Goal: Task Accomplishment & Management: Manage account settings

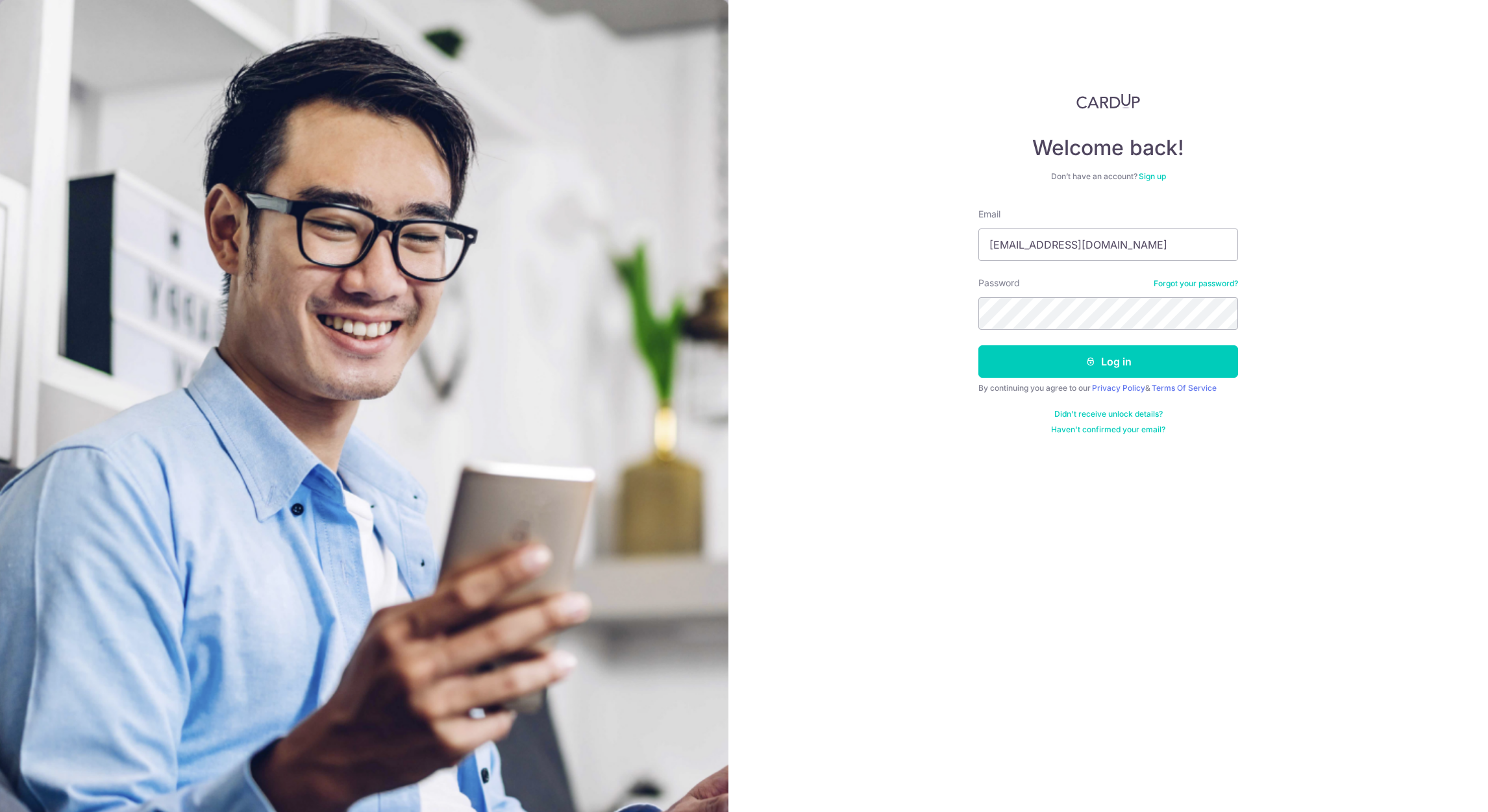
click at [978, 346] on button "Log in" at bounding box center [1108, 362] width 260 height 33
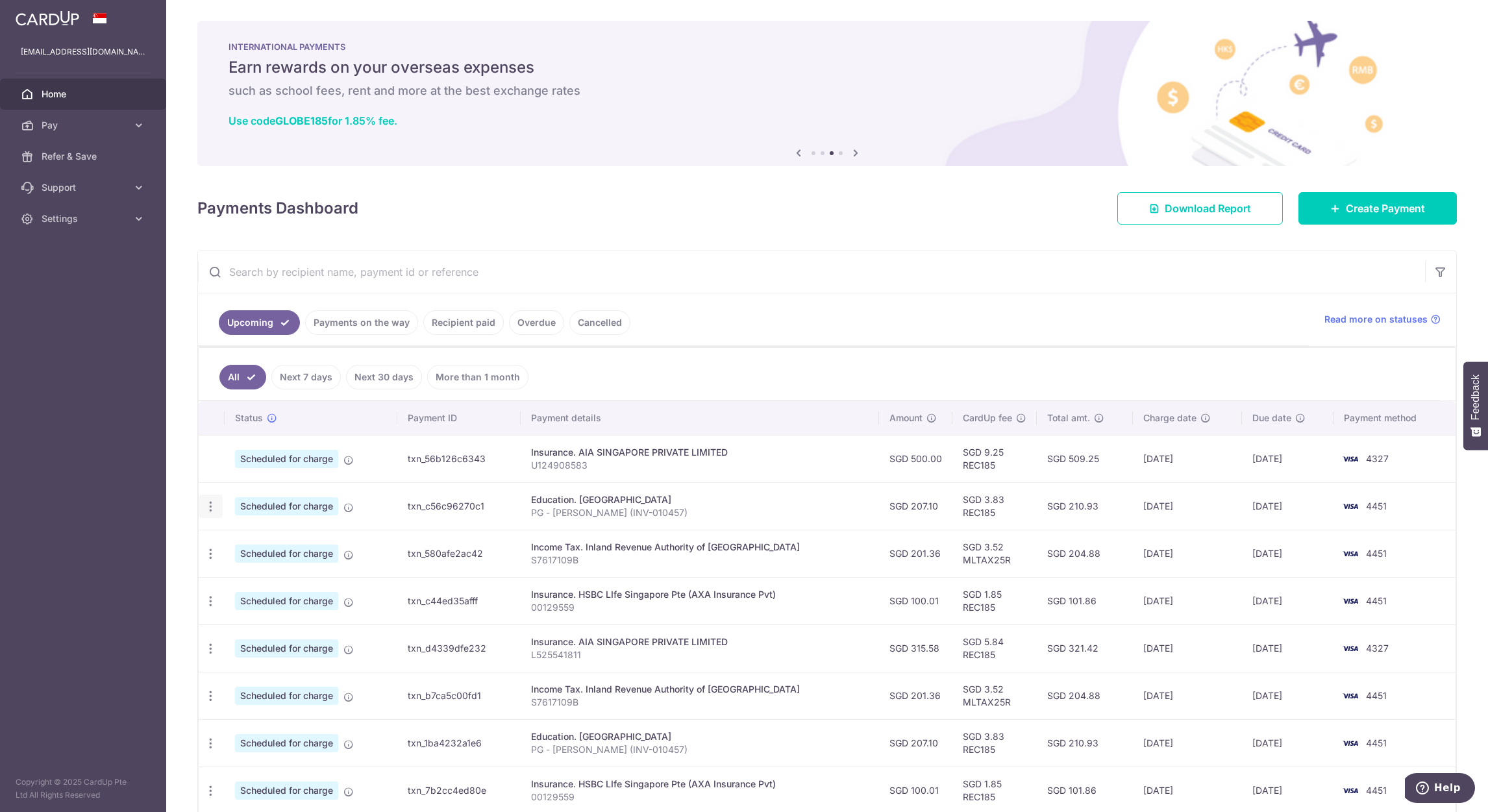
click at [207, 503] on icon "button" at bounding box center [210, 506] width 14 height 14
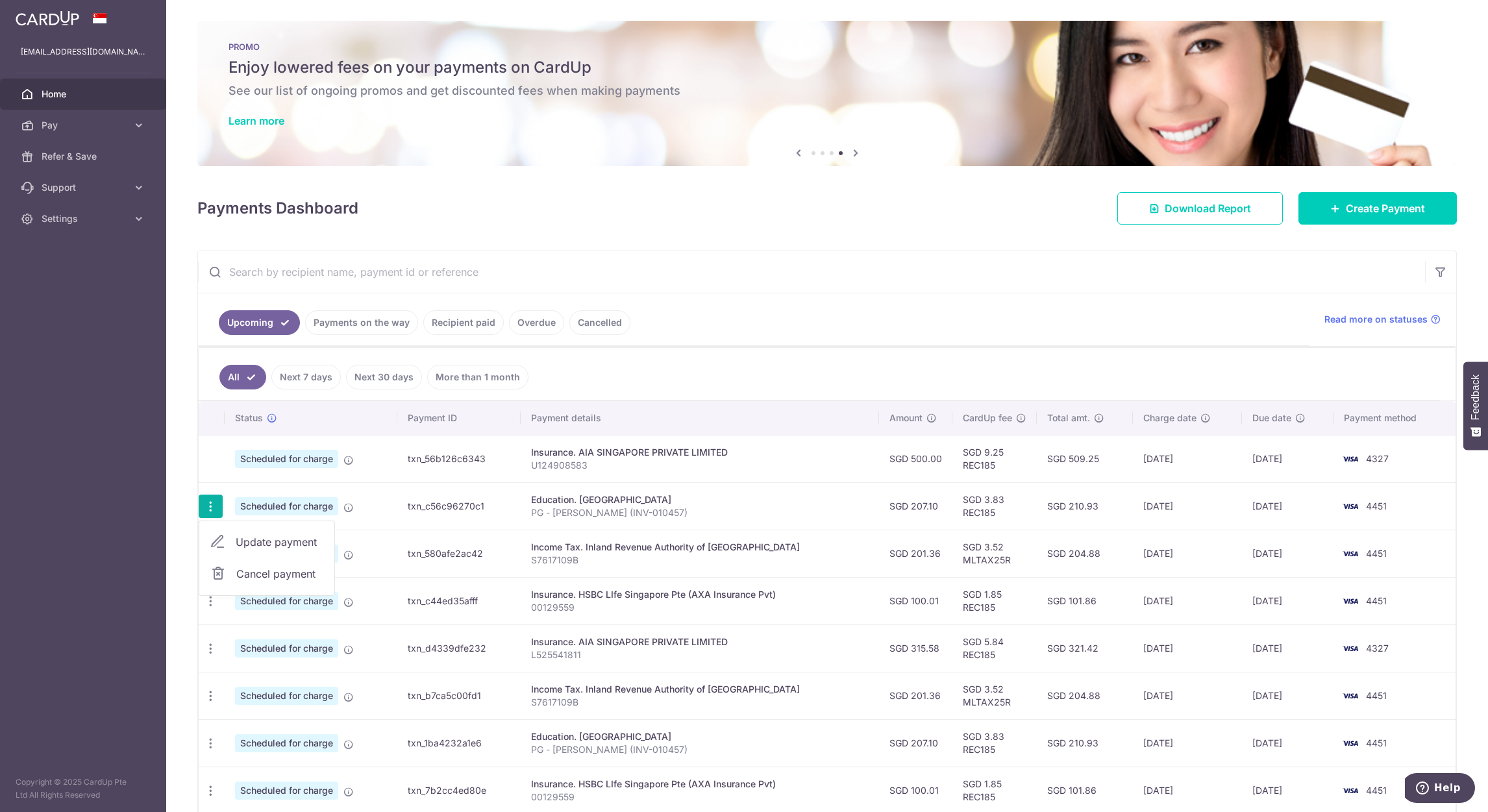
click at [257, 548] on span "Update payment" at bounding box center [280, 542] width 88 height 16
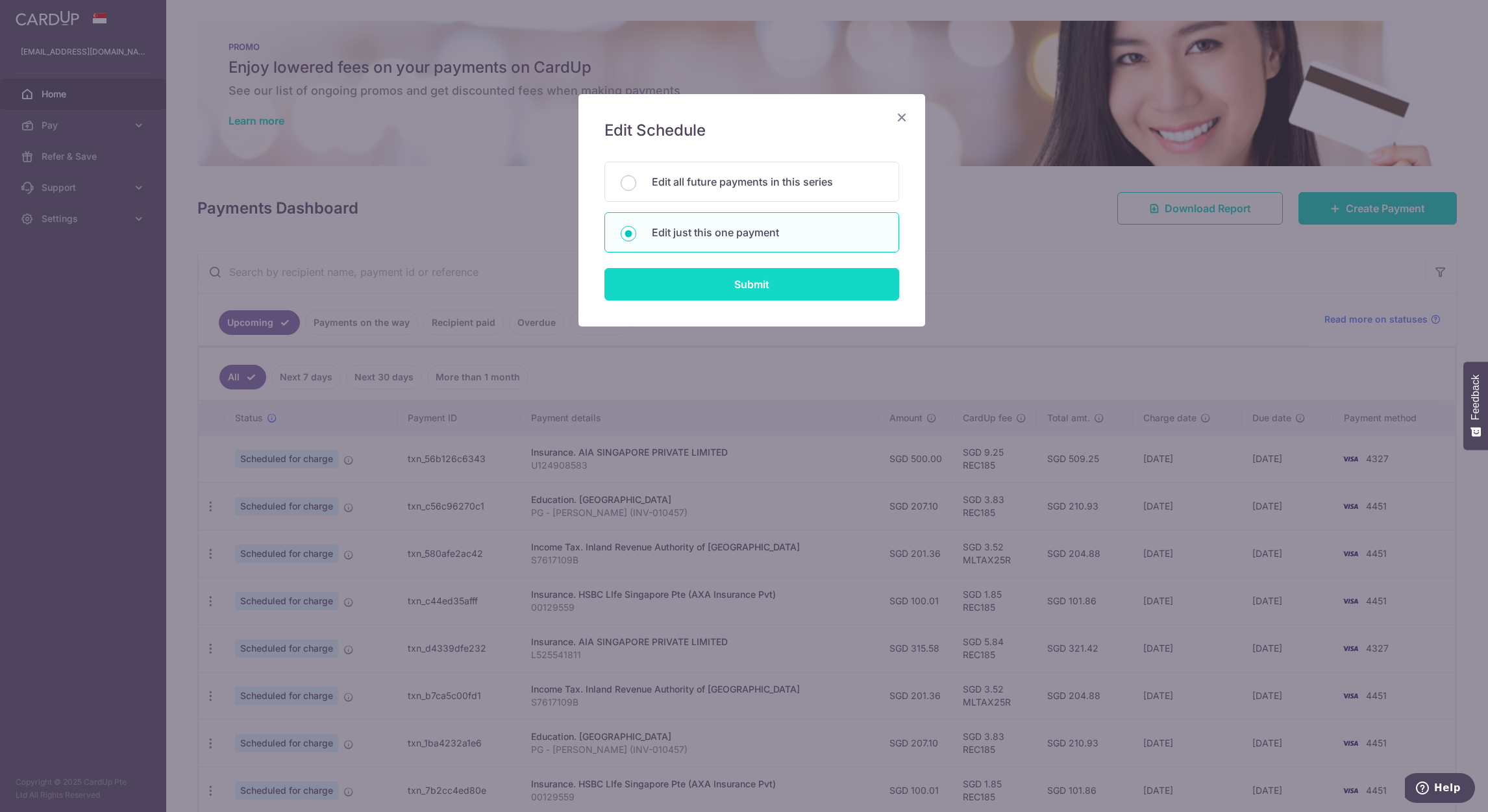
click at [765, 300] on input "Submit" at bounding box center [752, 284] width 295 height 33
radio input "true"
type input "207.10"
type input "[DATE]"
type input "PG - [PERSON_NAME] (INV-010457)"
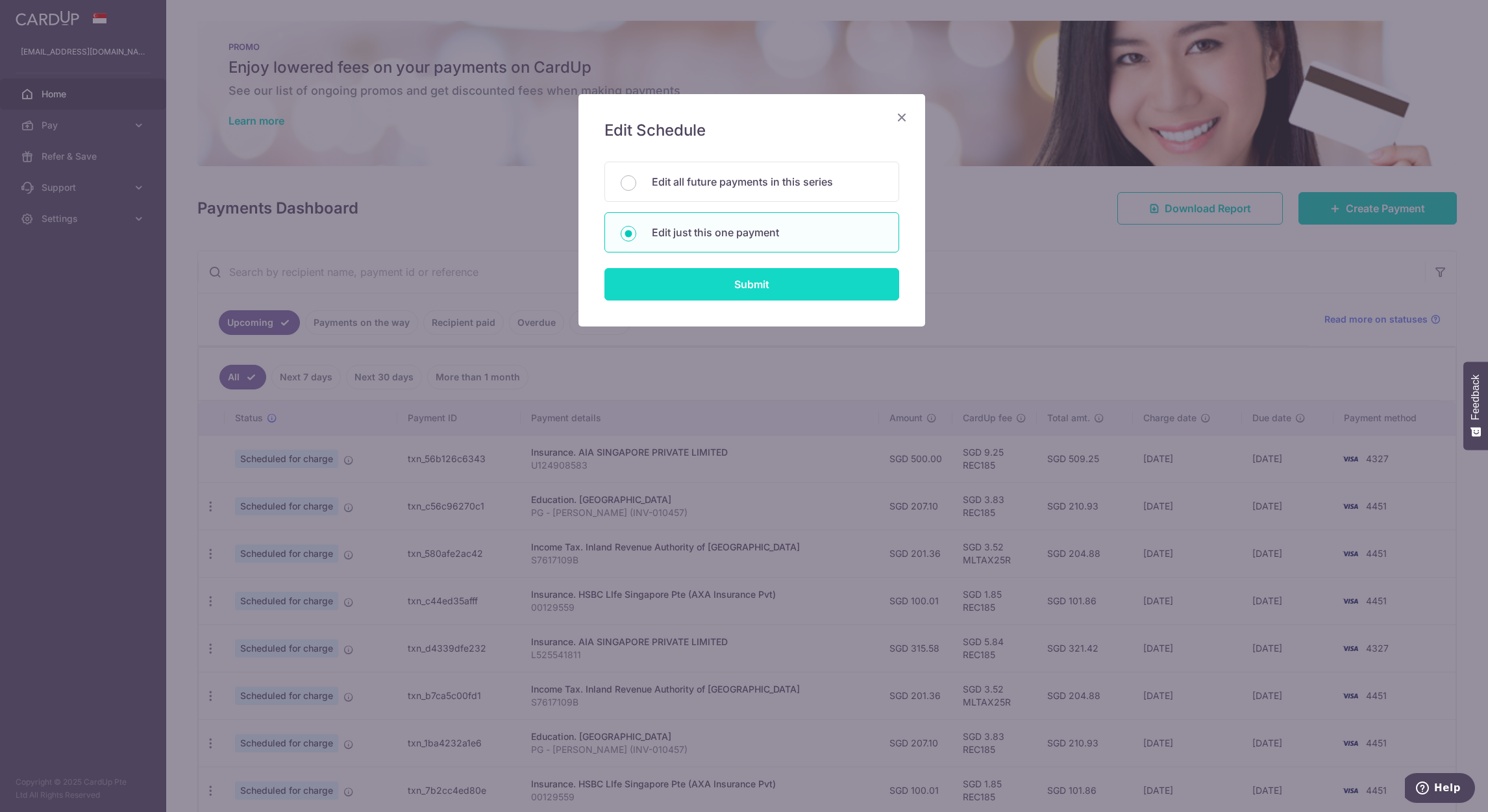
type input "REC185"
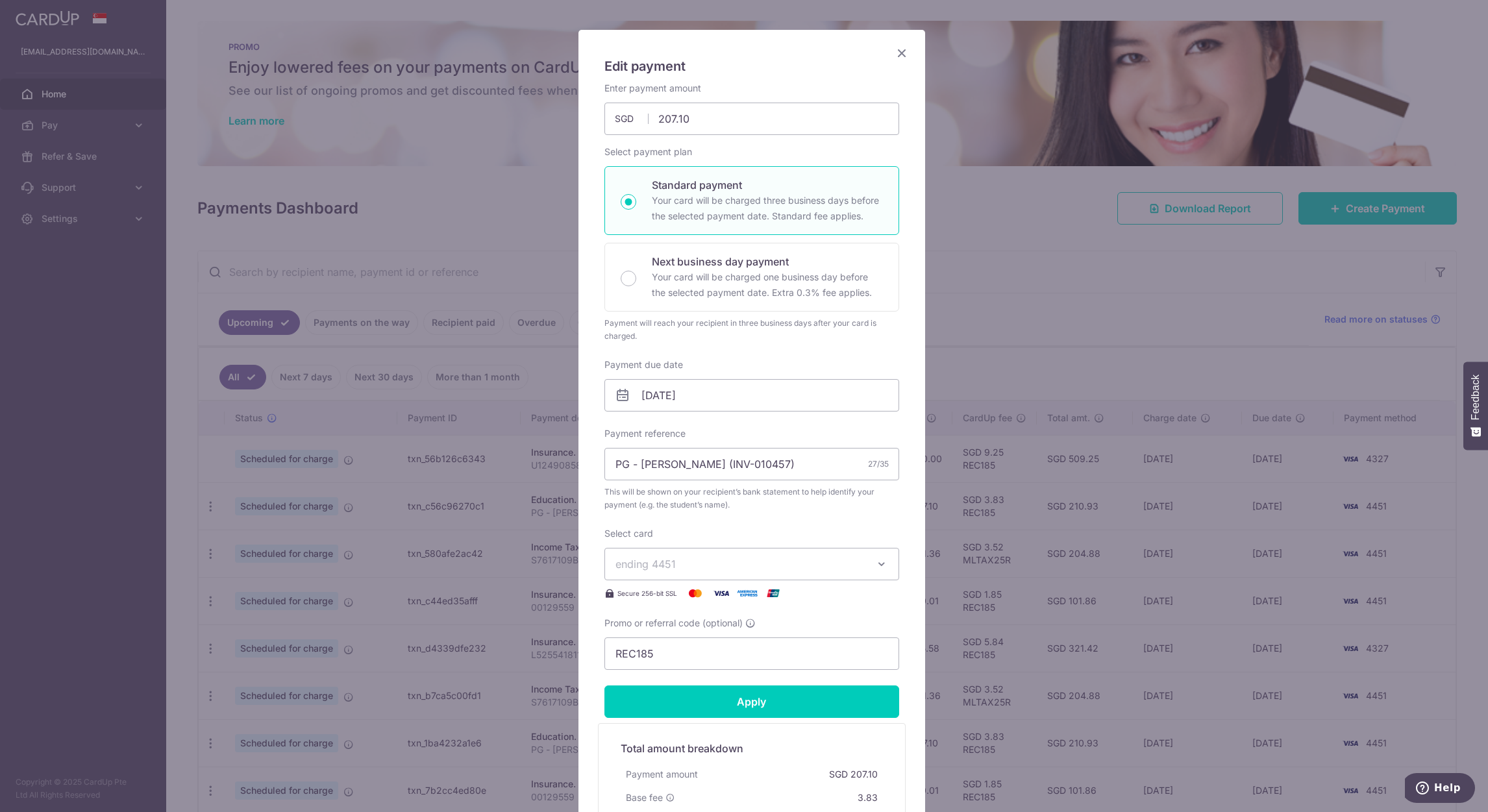
scroll to position [98, 0]
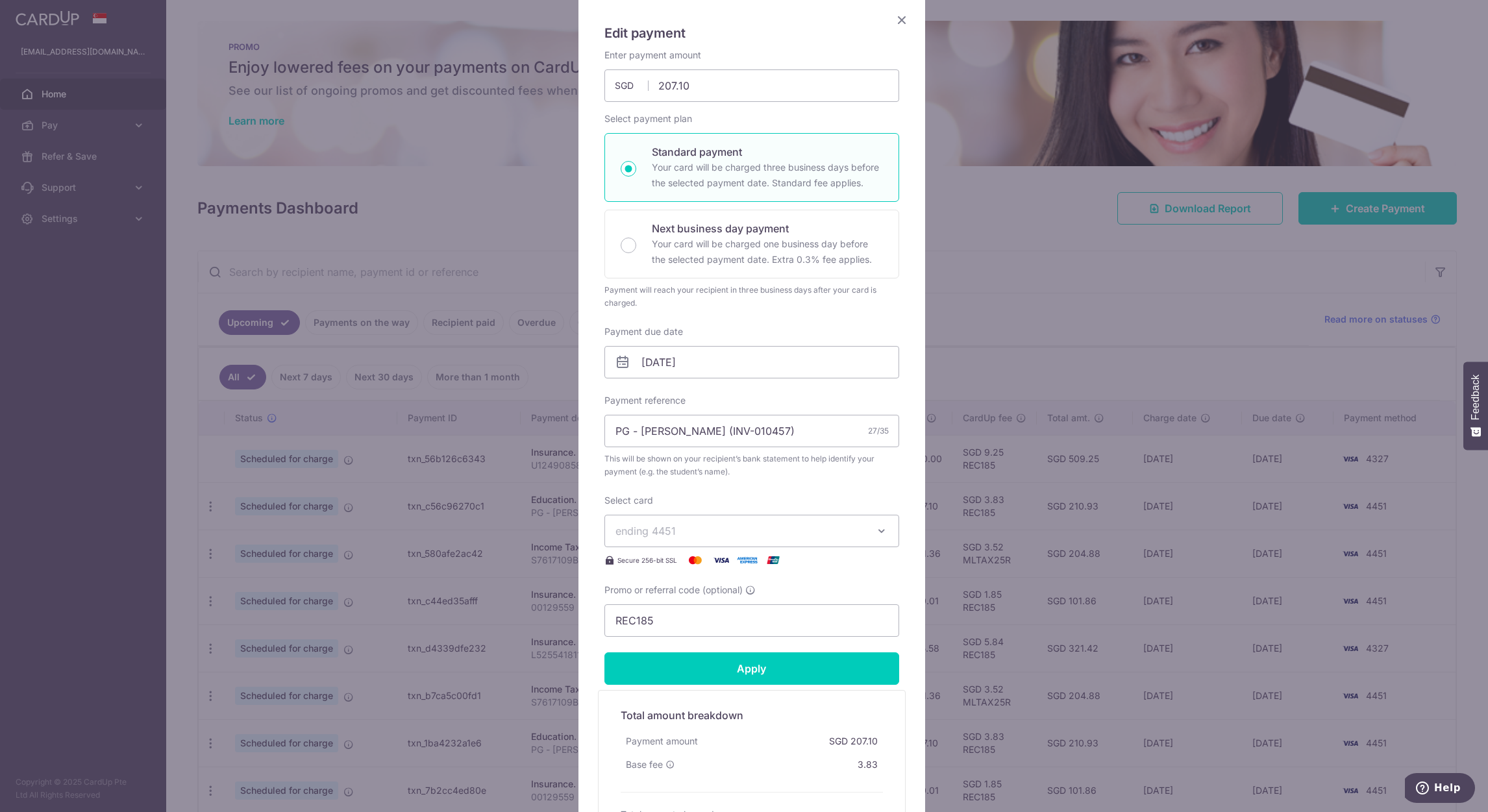
click at [875, 529] on icon "button" at bounding box center [881, 531] width 13 height 13
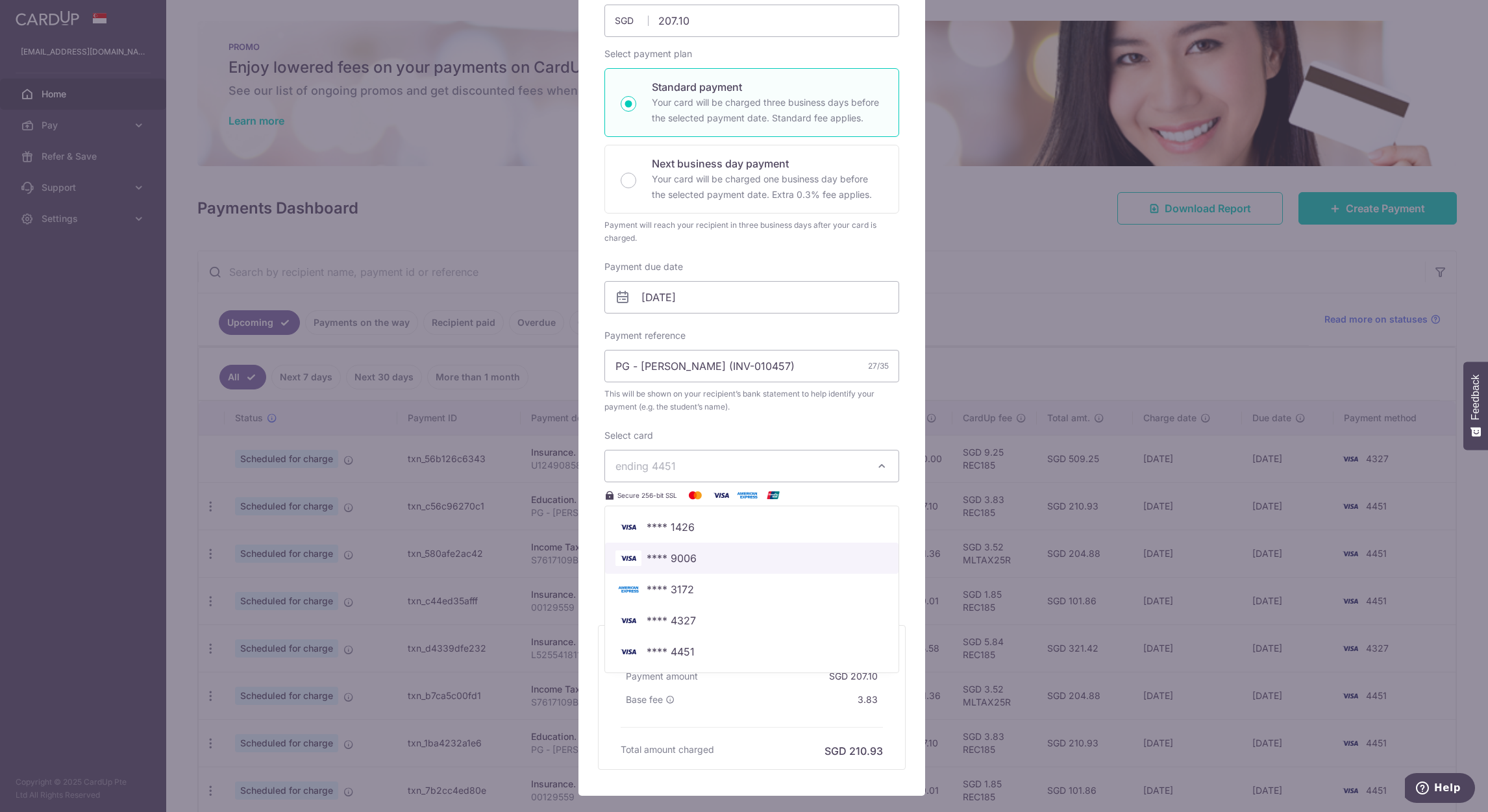
scroll to position [241, 0]
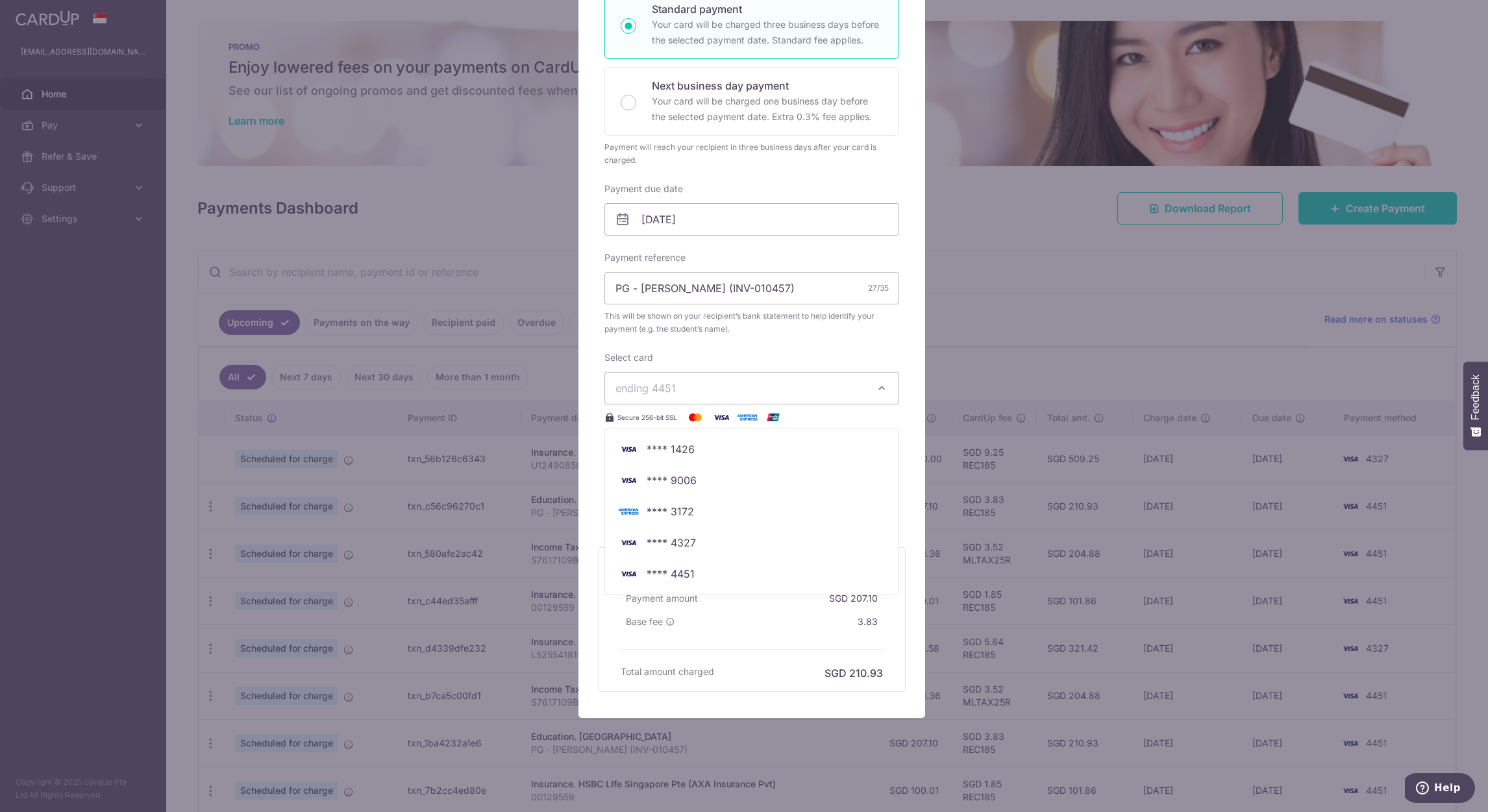
click at [879, 385] on icon "button" at bounding box center [881, 388] width 13 height 13
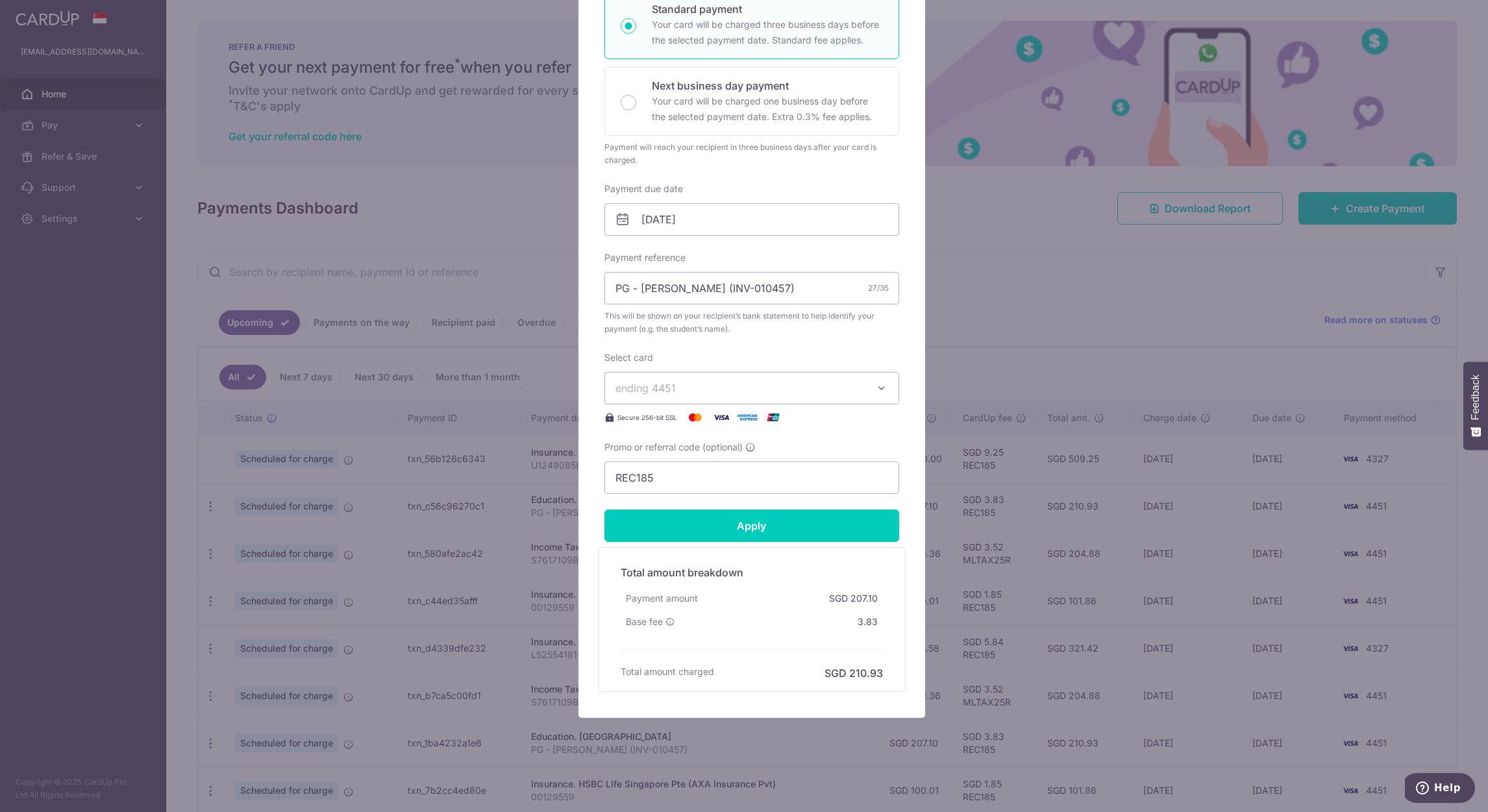
click at [839, 383] on span "ending 4451" at bounding box center [740, 388] width 249 height 16
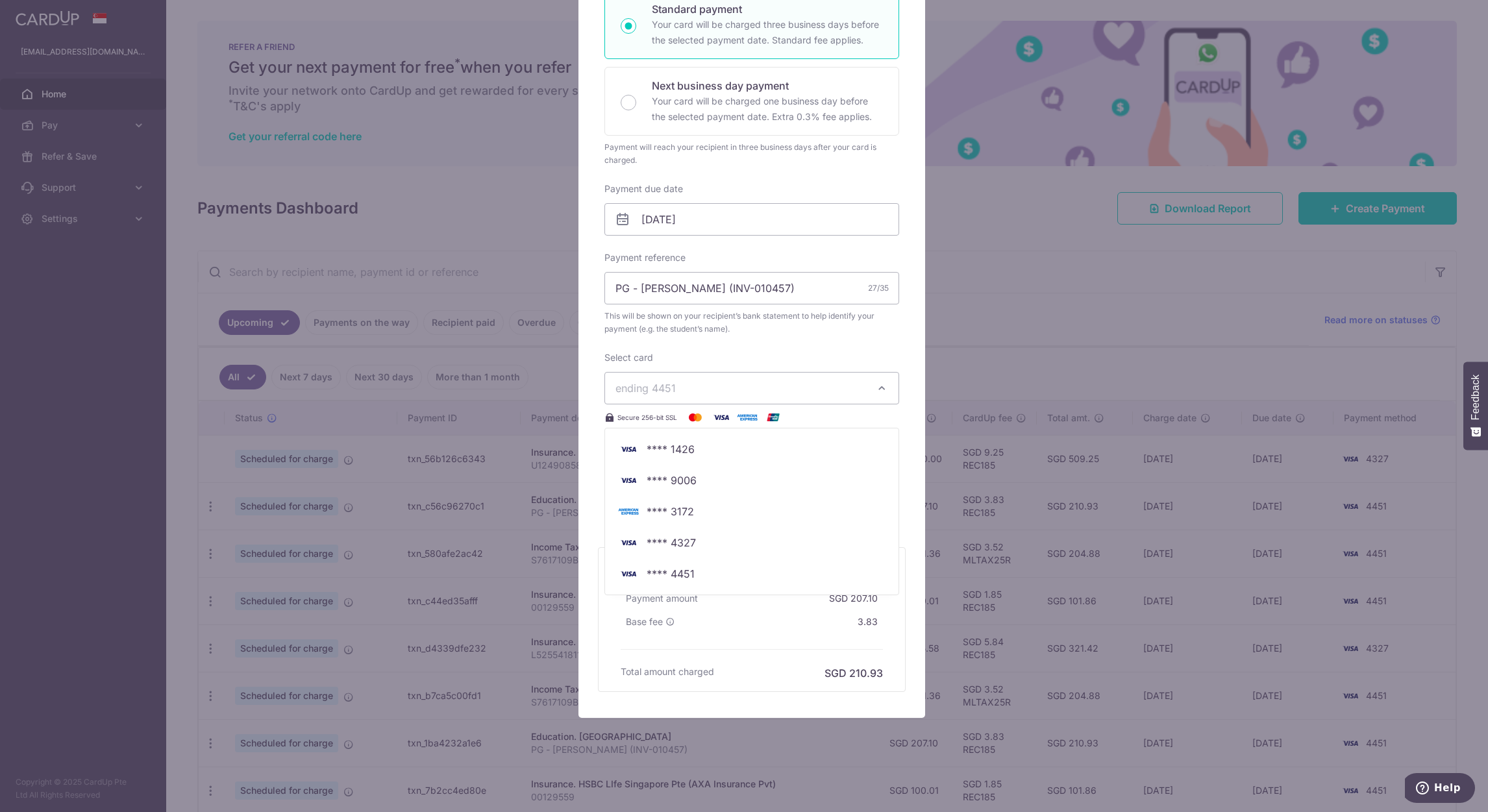
click at [862, 390] on button "ending 4451" at bounding box center [752, 388] width 295 height 33
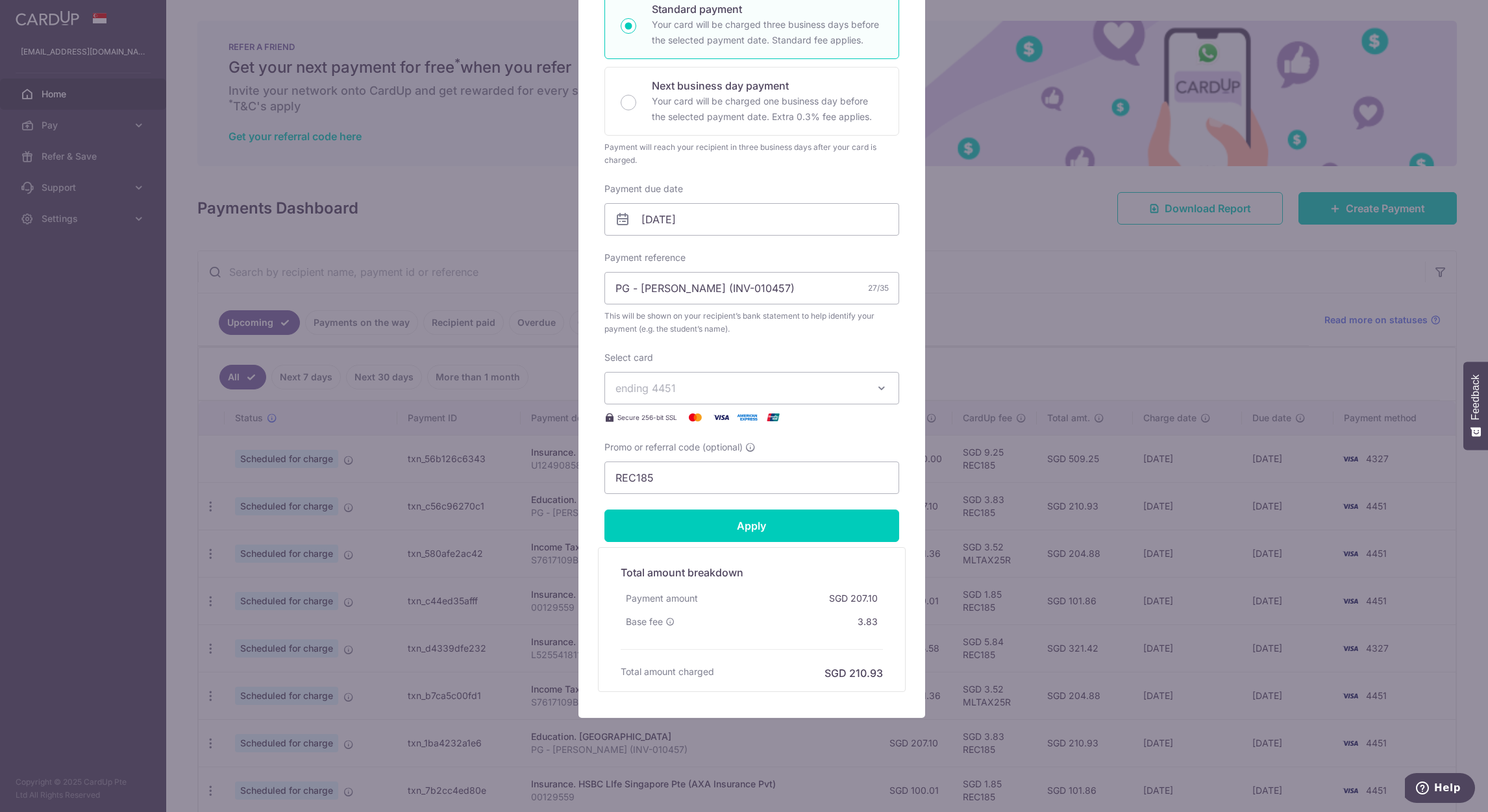
click at [862, 390] on button "ending 4451" at bounding box center [752, 388] width 295 height 33
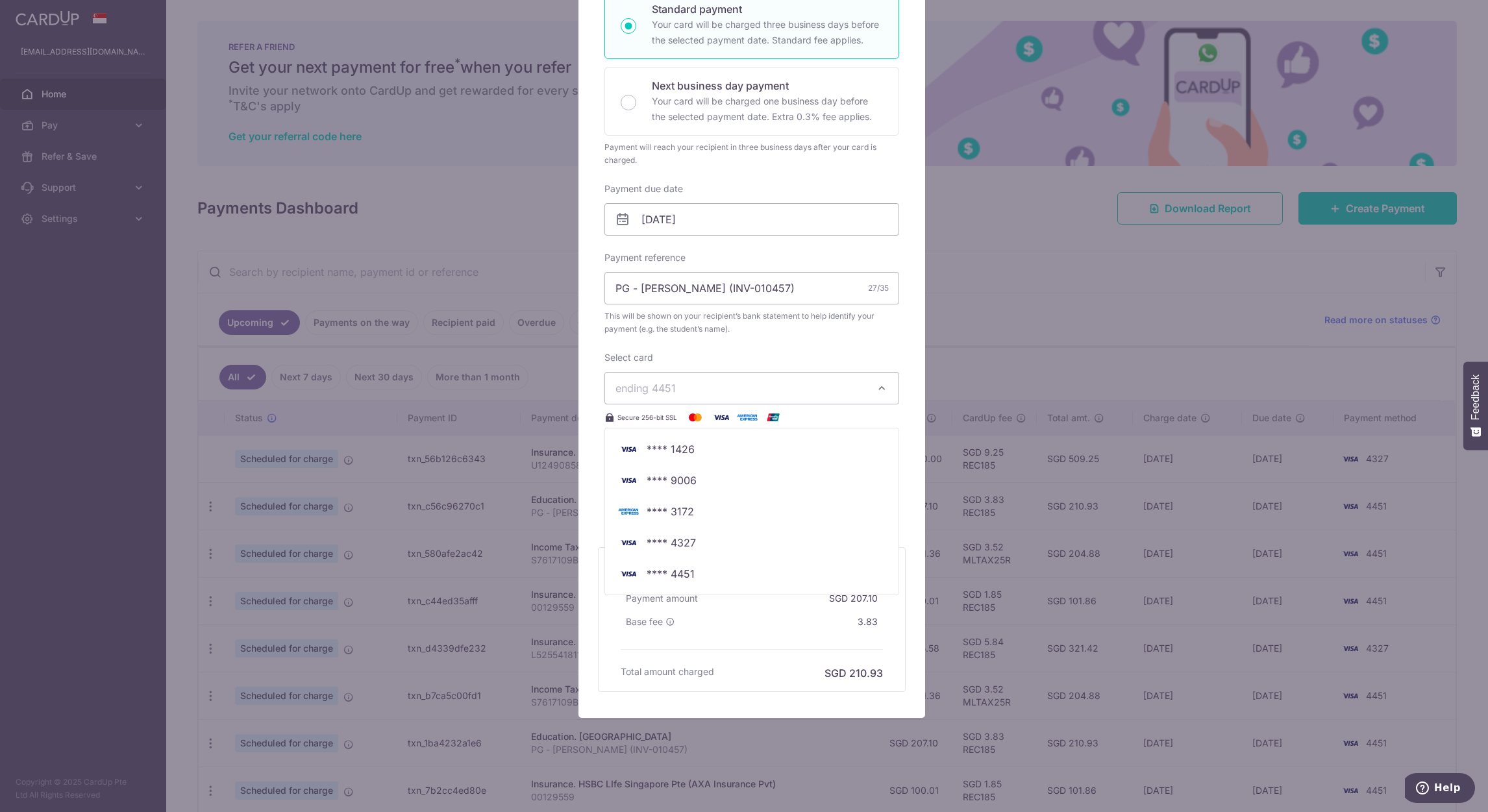
click at [862, 390] on button "ending 4451" at bounding box center [752, 388] width 295 height 33
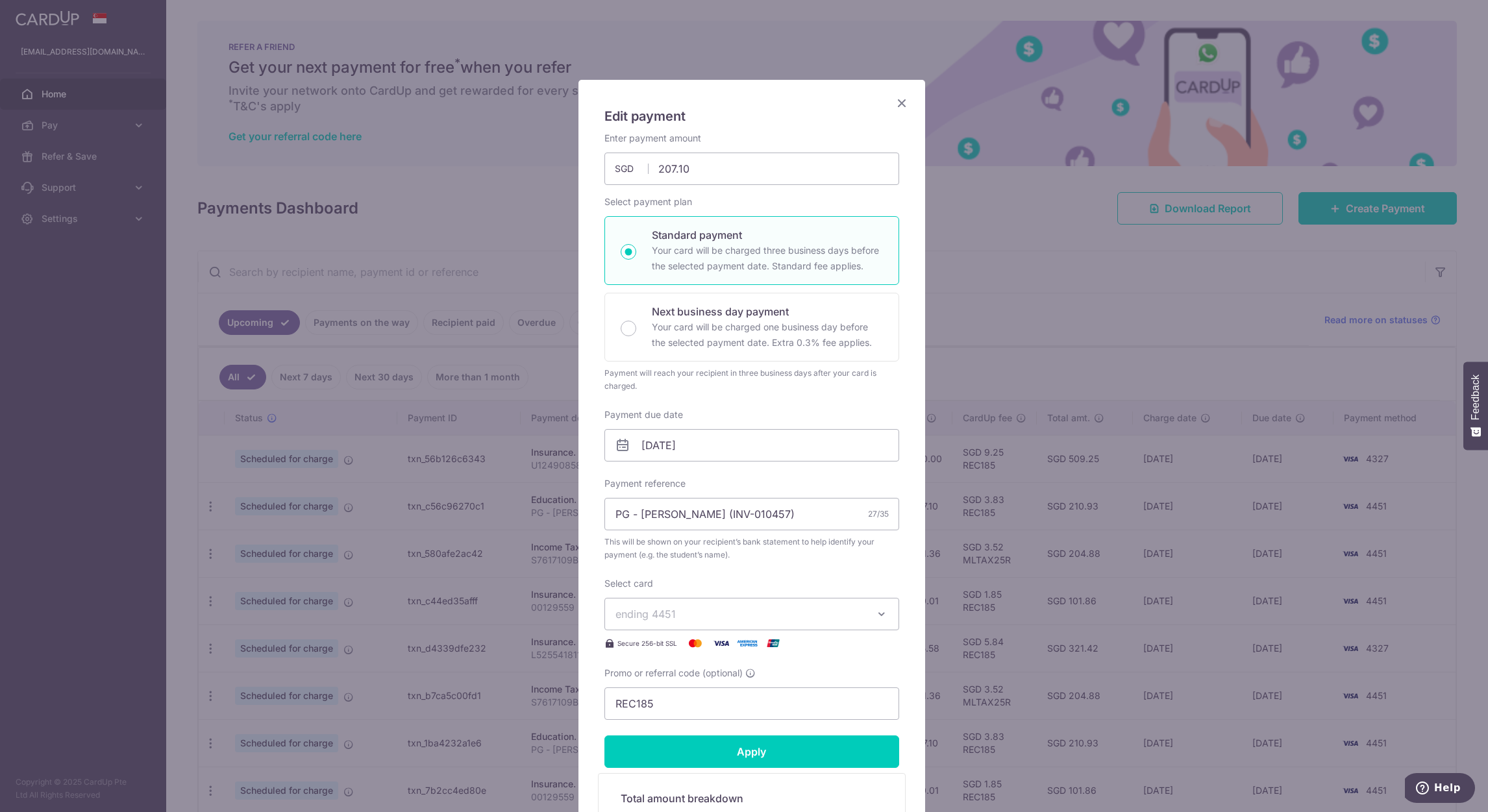
scroll to position [0, 0]
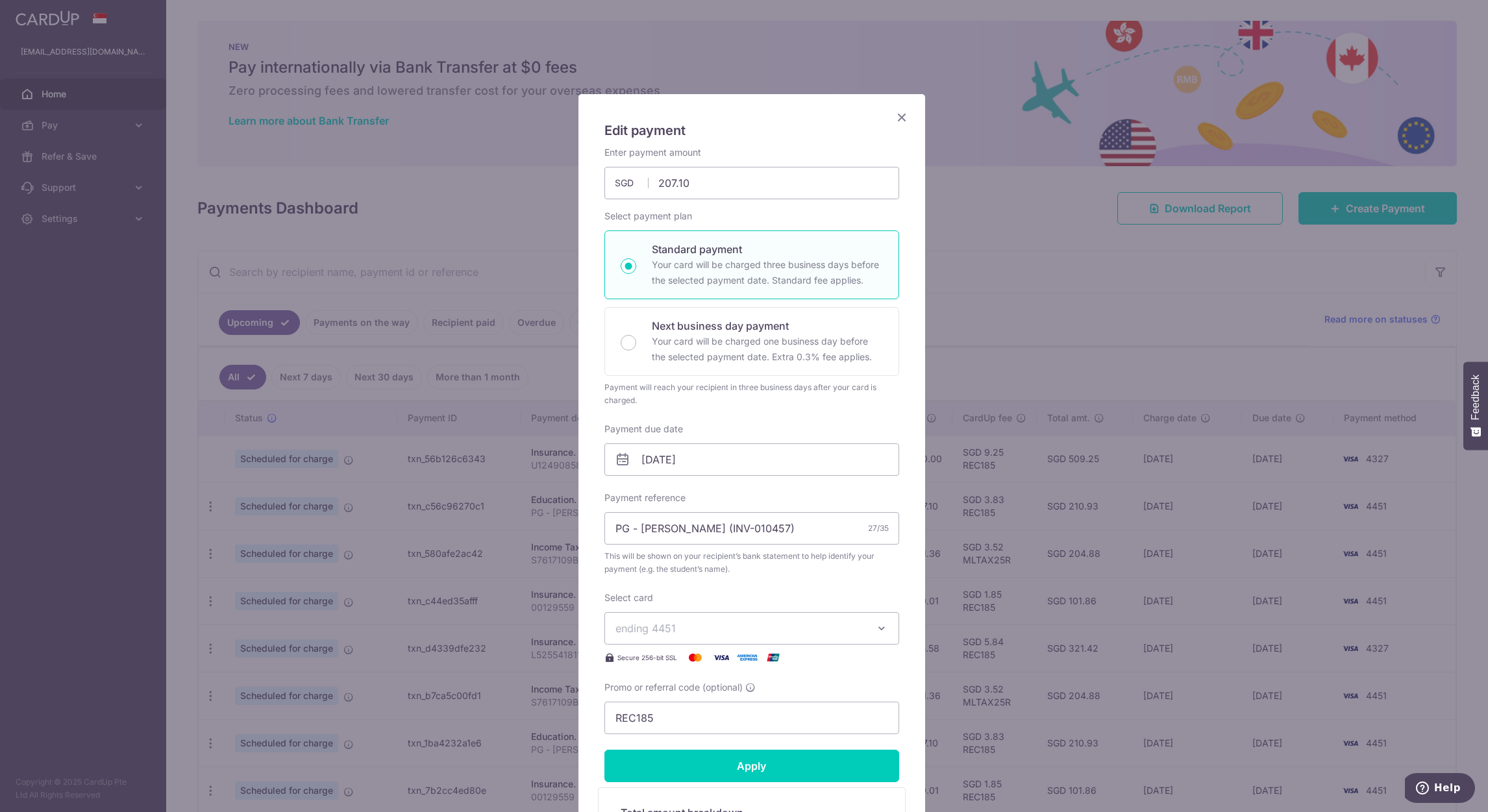
click at [897, 114] on icon "Close" at bounding box center [902, 117] width 16 height 16
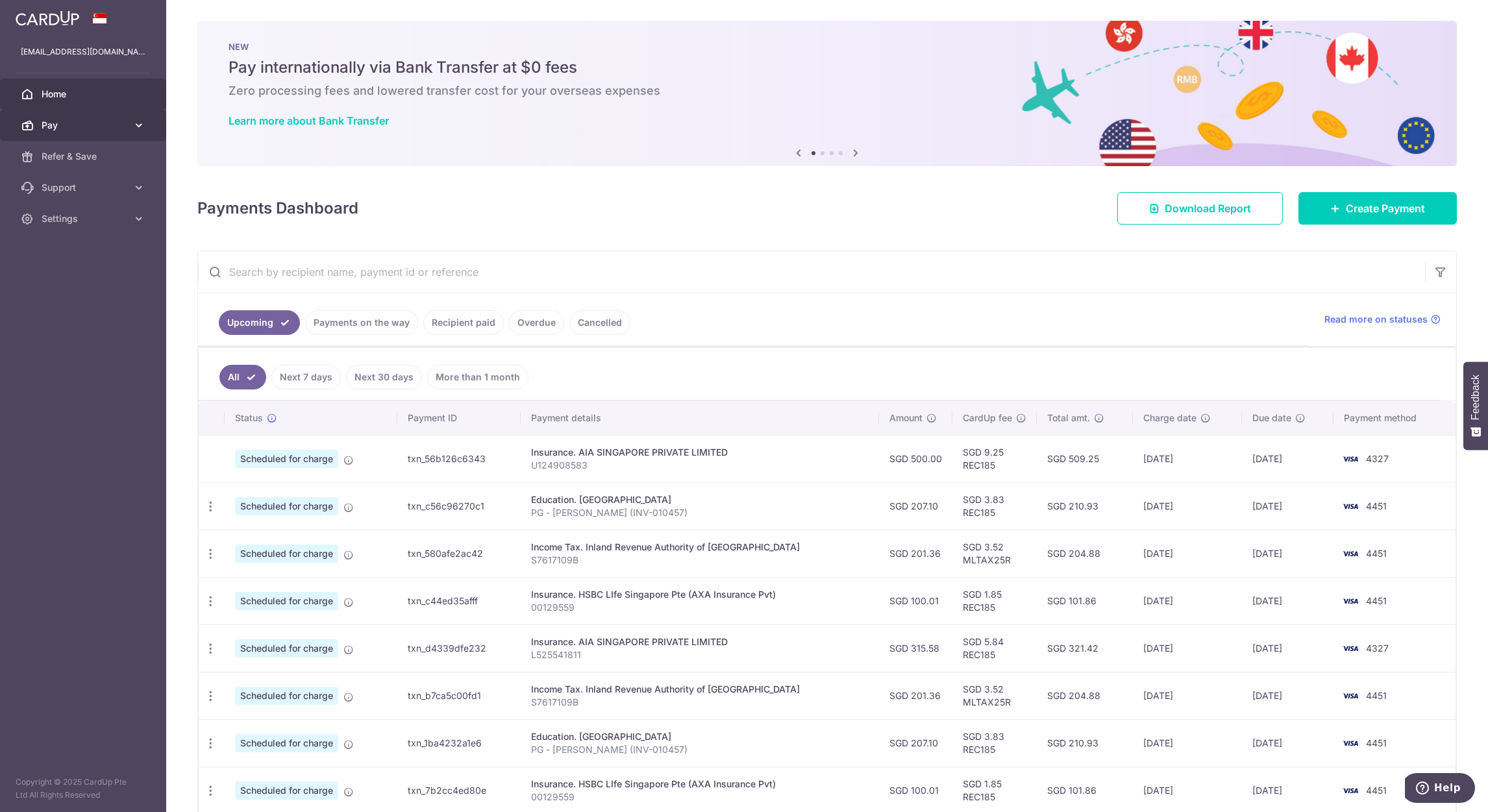
click at [87, 129] on span "Pay" at bounding box center [84, 125] width 86 height 13
click at [80, 155] on span "Payments" at bounding box center [84, 156] width 86 height 13
click at [129, 131] on link "Pay" at bounding box center [83, 125] width 166 height 31
click at [59, 218] on span "Cards" at bounding box center [84, 219] width 86 height 13
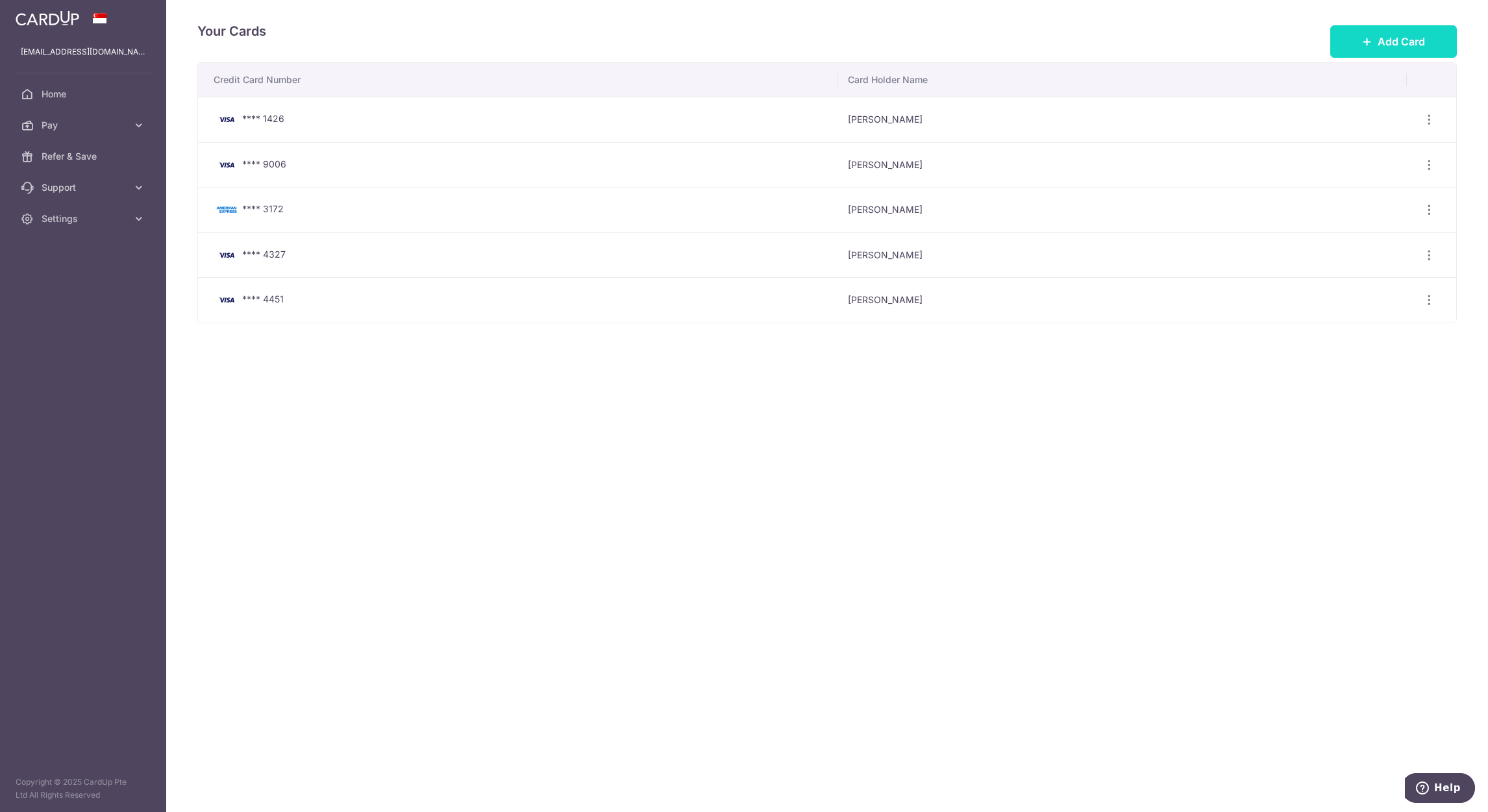
click at [1372, 30] on button "Add Card" at bounding box center [1393, 41] width 127 height 33
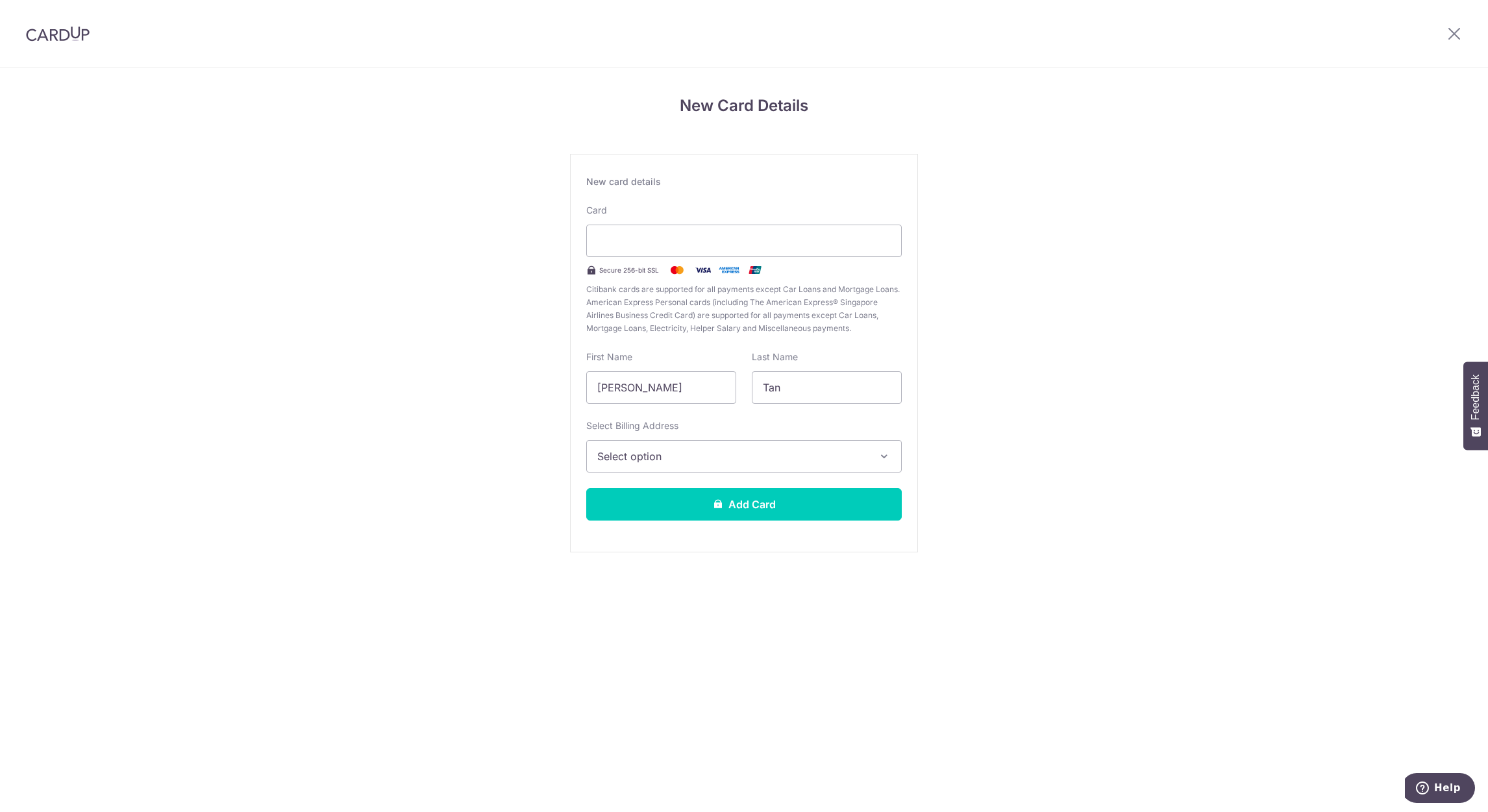
click at [831, 461] on span "Select option" at bounding box center [732, 456] width 270 height 16
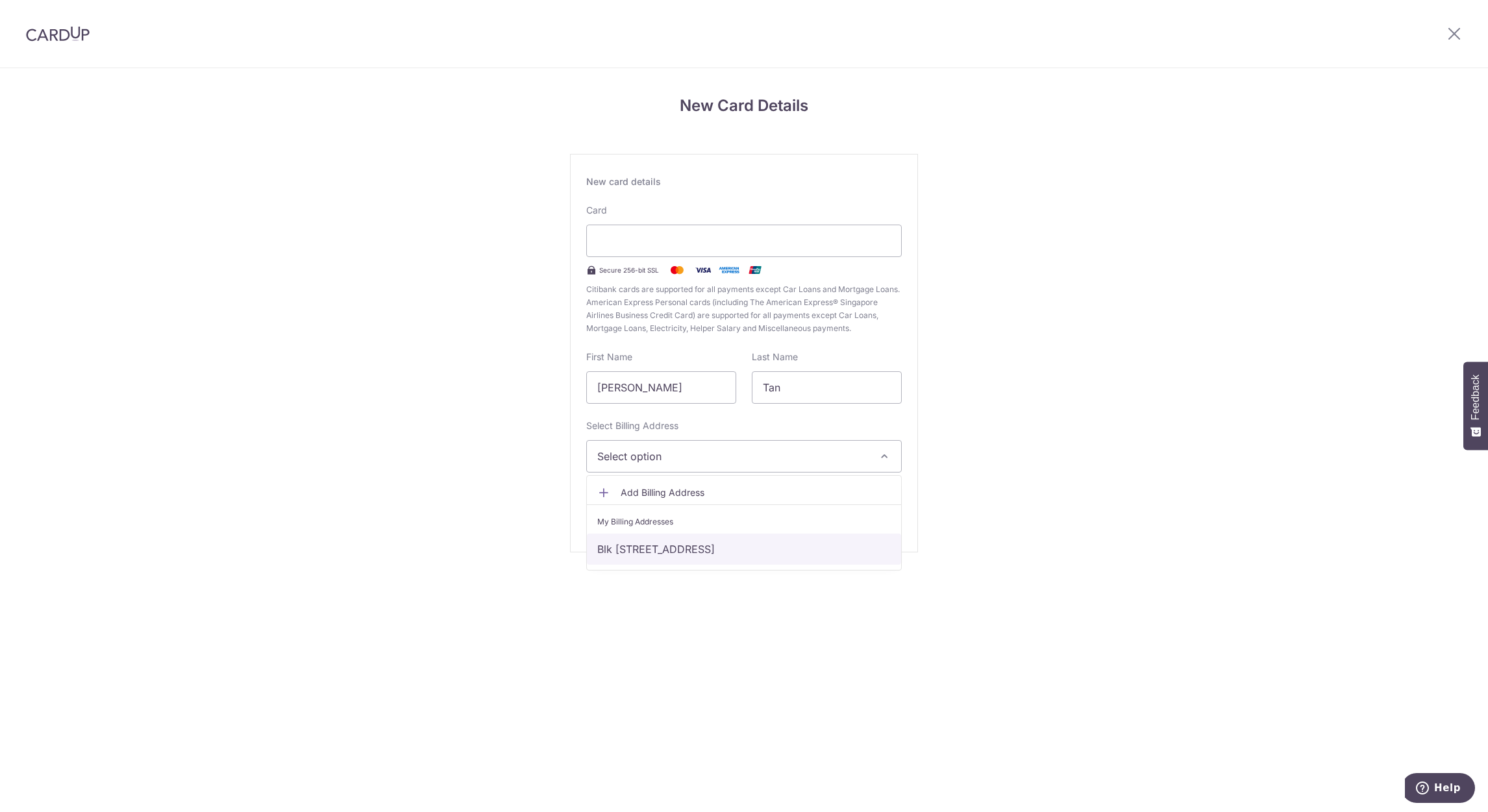
click at [808, 550] on link "Blk 410A, #16-538, Northshore Drive, Singapore, Singapore-821410" at bounding box center [744, 549] width 315 height 31
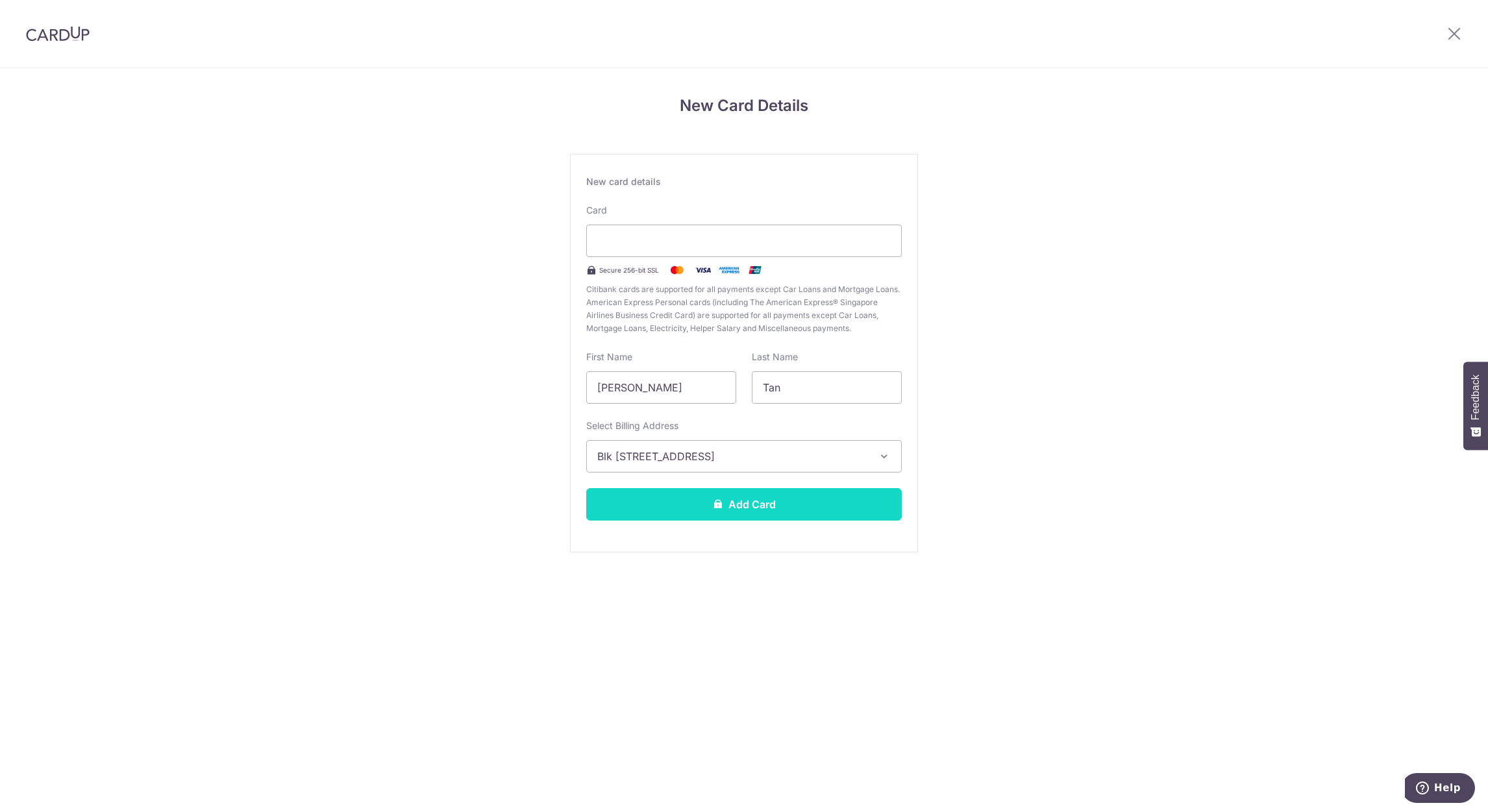
click at [788, 506] on button "Add Card" at bounding box center [744, 504] width 315 height 33
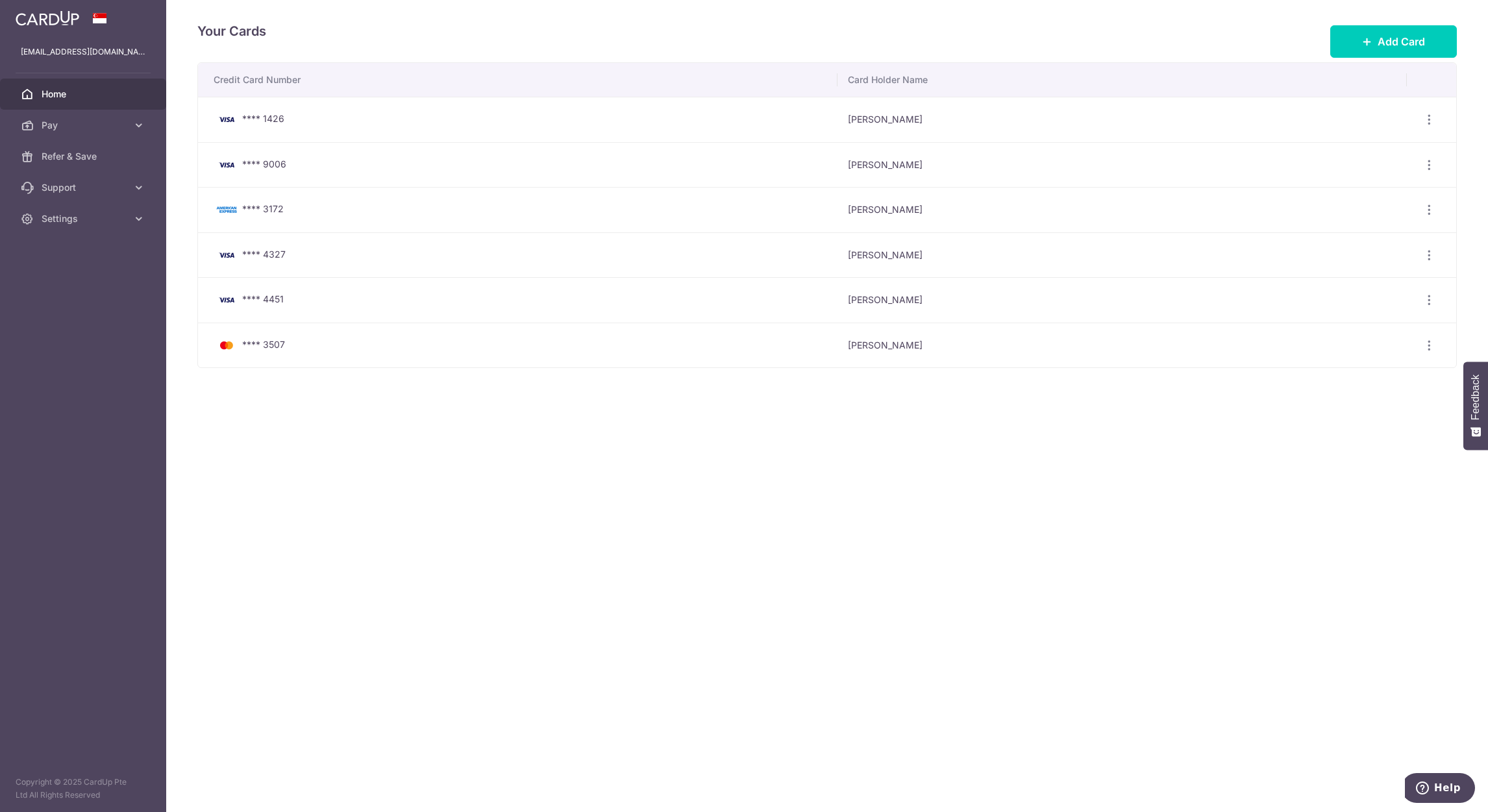
click at [55, 89] on span "Home" at bounding box center [84, 94] width 86 height 13
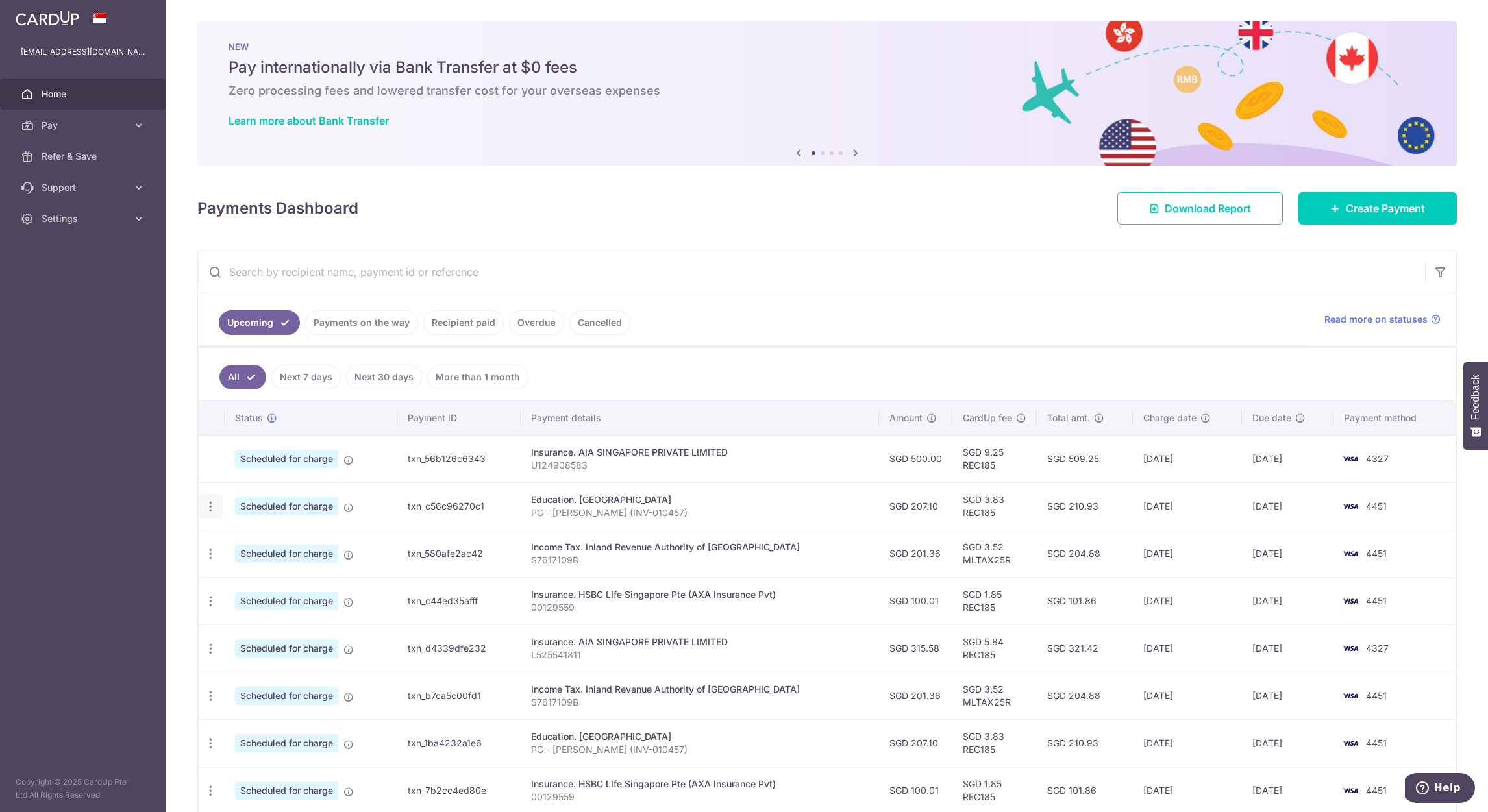
click at [213, 510] on icon "button" at bounding box center [210, 506] width 14 height 14
click at [249, 542] on span "Update payment" at bounding box center [280, 542] width 88 height 16
radio input "true"
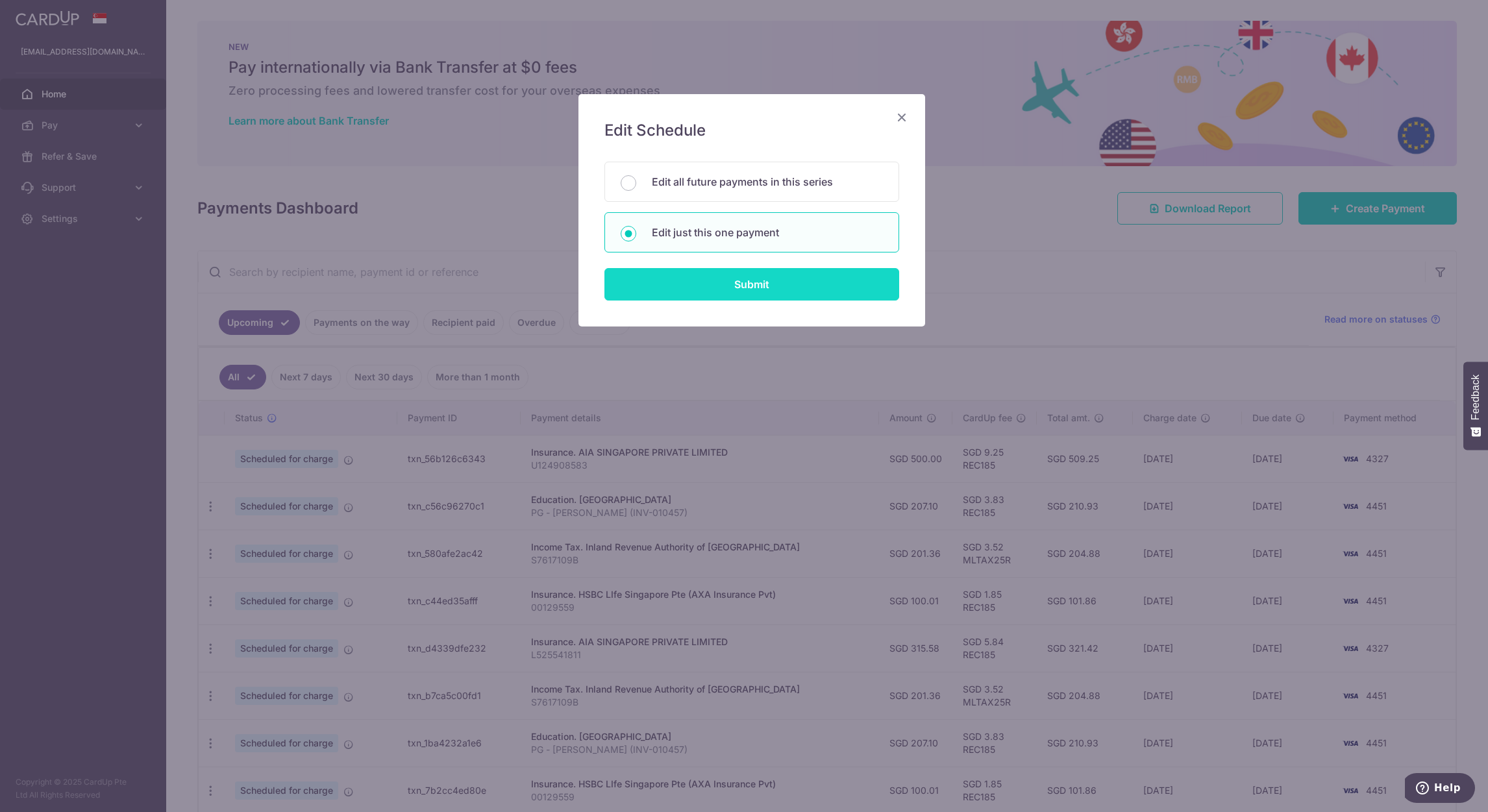
click at [778, 289] on input "Submit" at bounding box center [752, 284] width 295 height 33
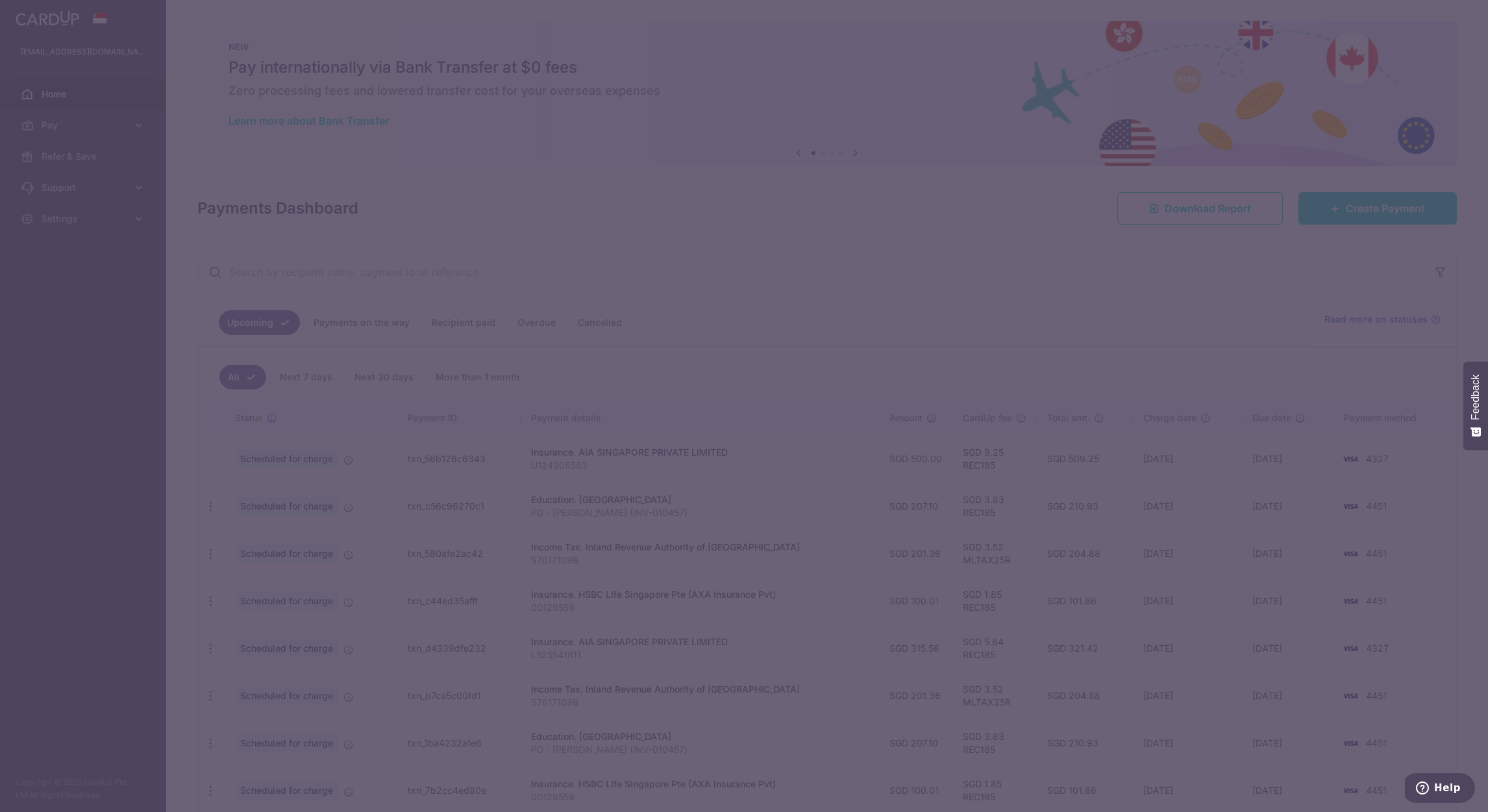
type input "REC185"
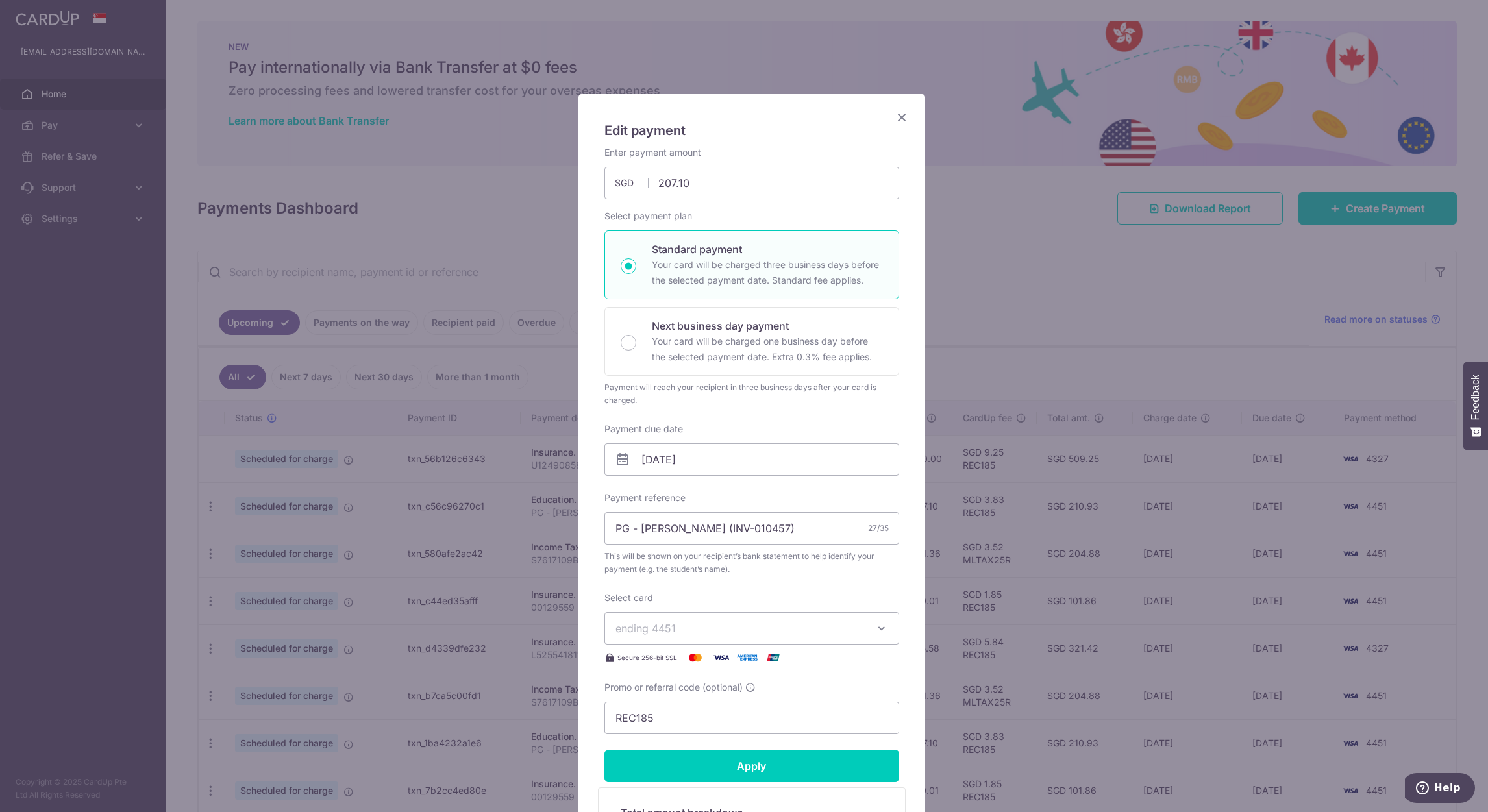
click at [820, 623] on span "ending 4451" at bounding box center [740, 628] width 249 height 16
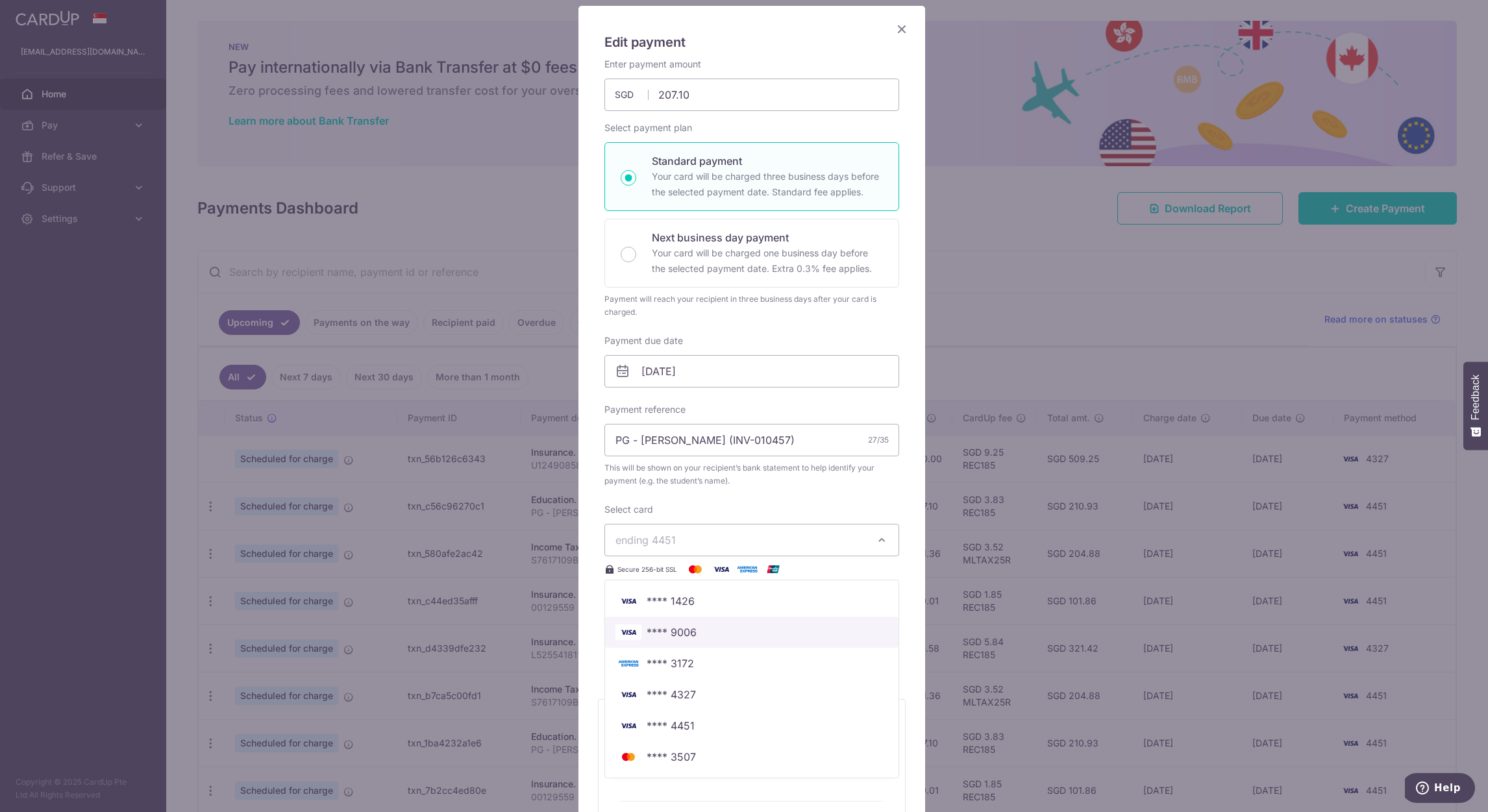
scroll to position [195, 0]
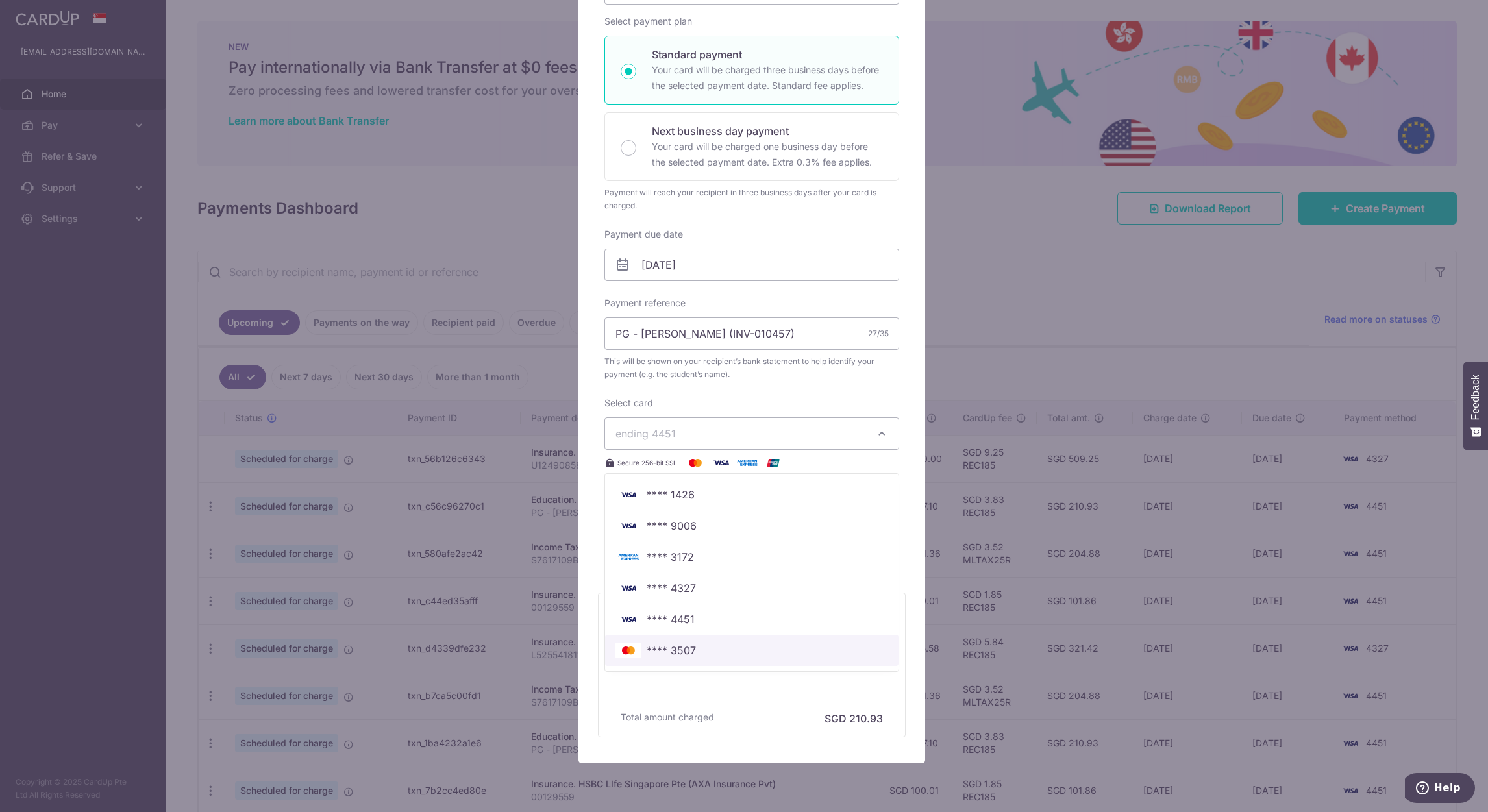
click at [770, 652] on span "**** 3507" at bounding box center [751, 651] width 273 height 16
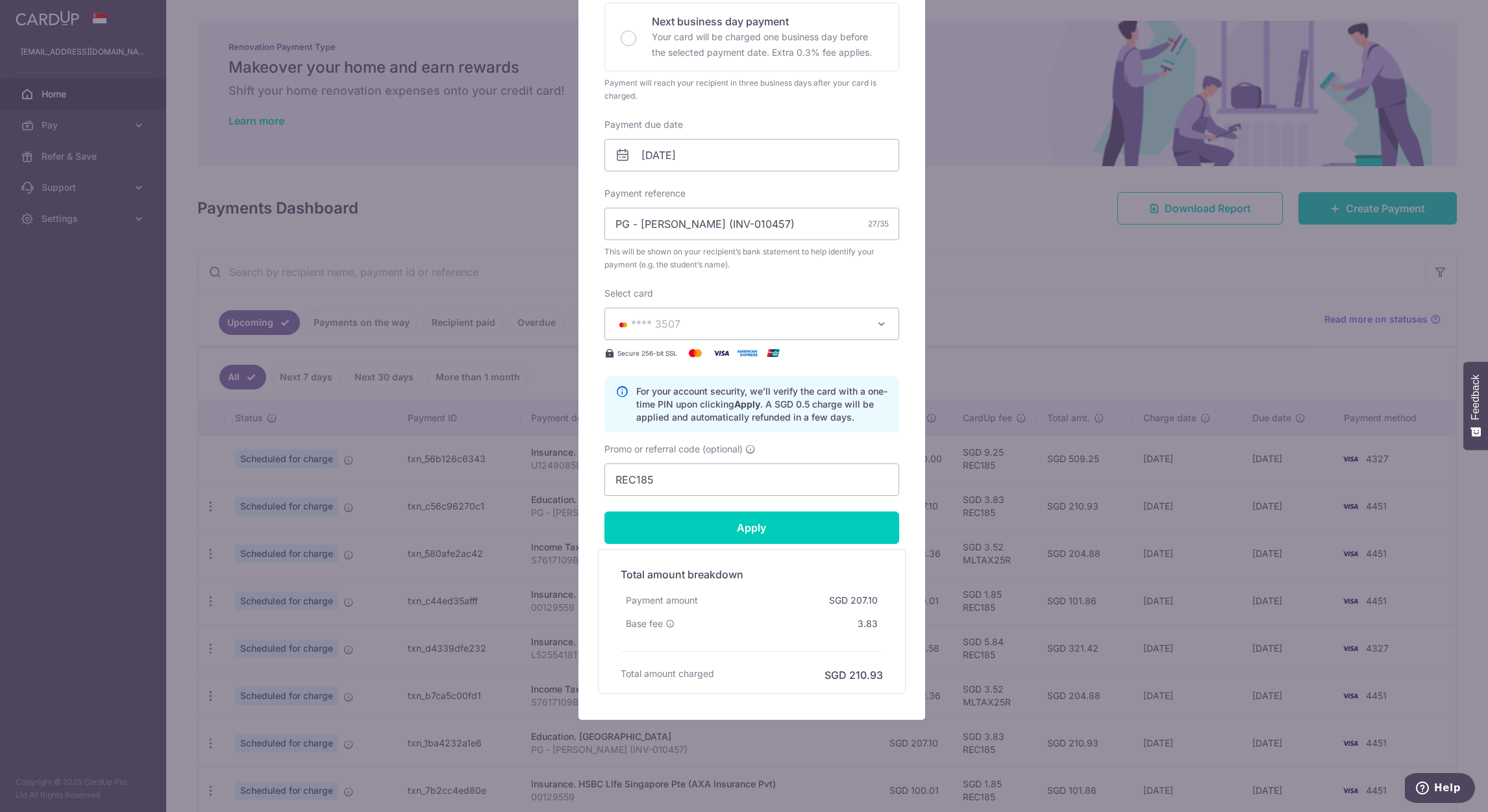
scroll to position [307, 0]
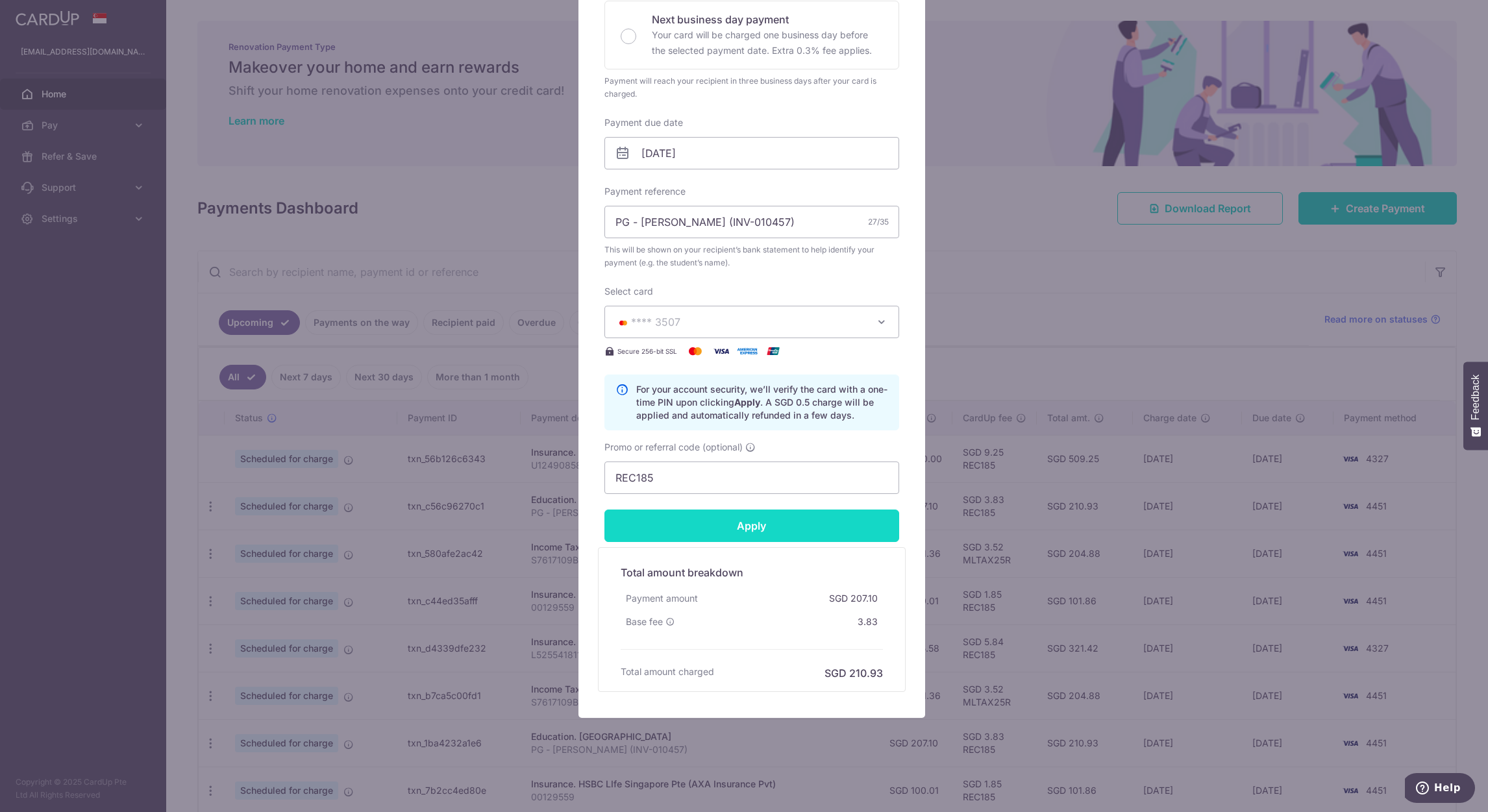
click at [808, 531] on input "Apply" at bounding box center [752, 526] width 295 height 33
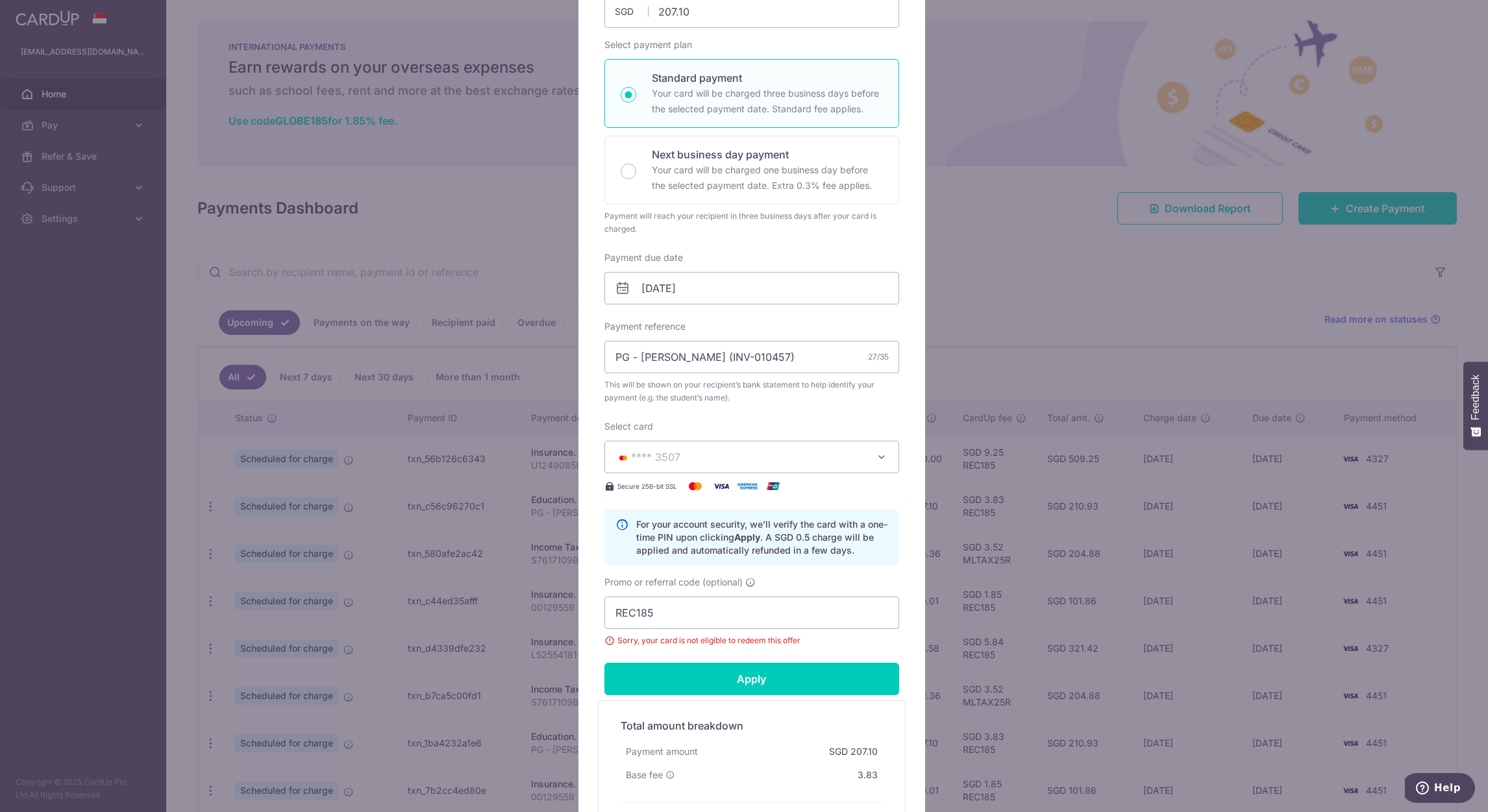
scroll to position [0, 0]
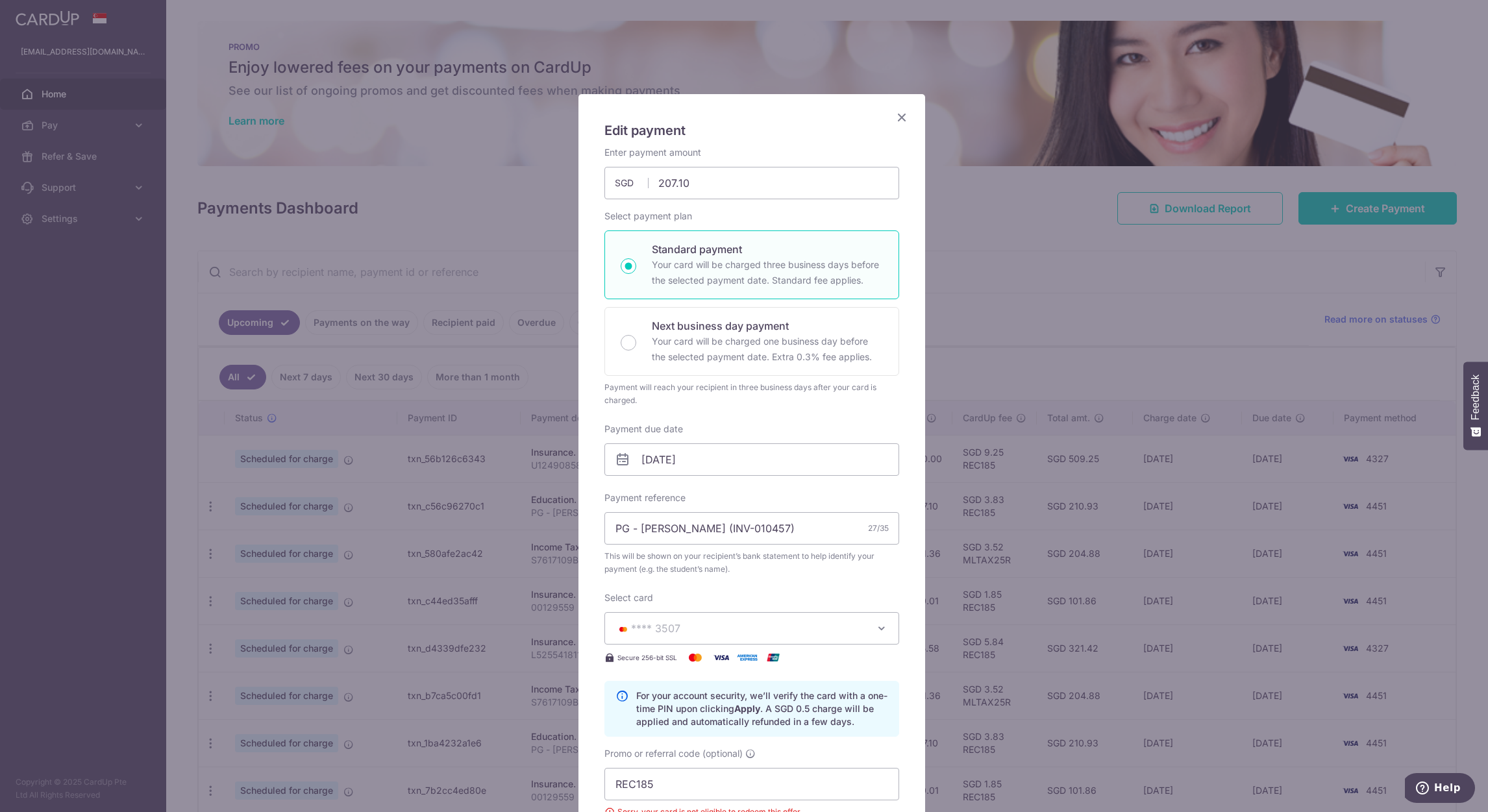
click at [900, 119] on icon "Close" at bounding box center [902, 117] width 16 height 16
